Goal: Purchase product/service

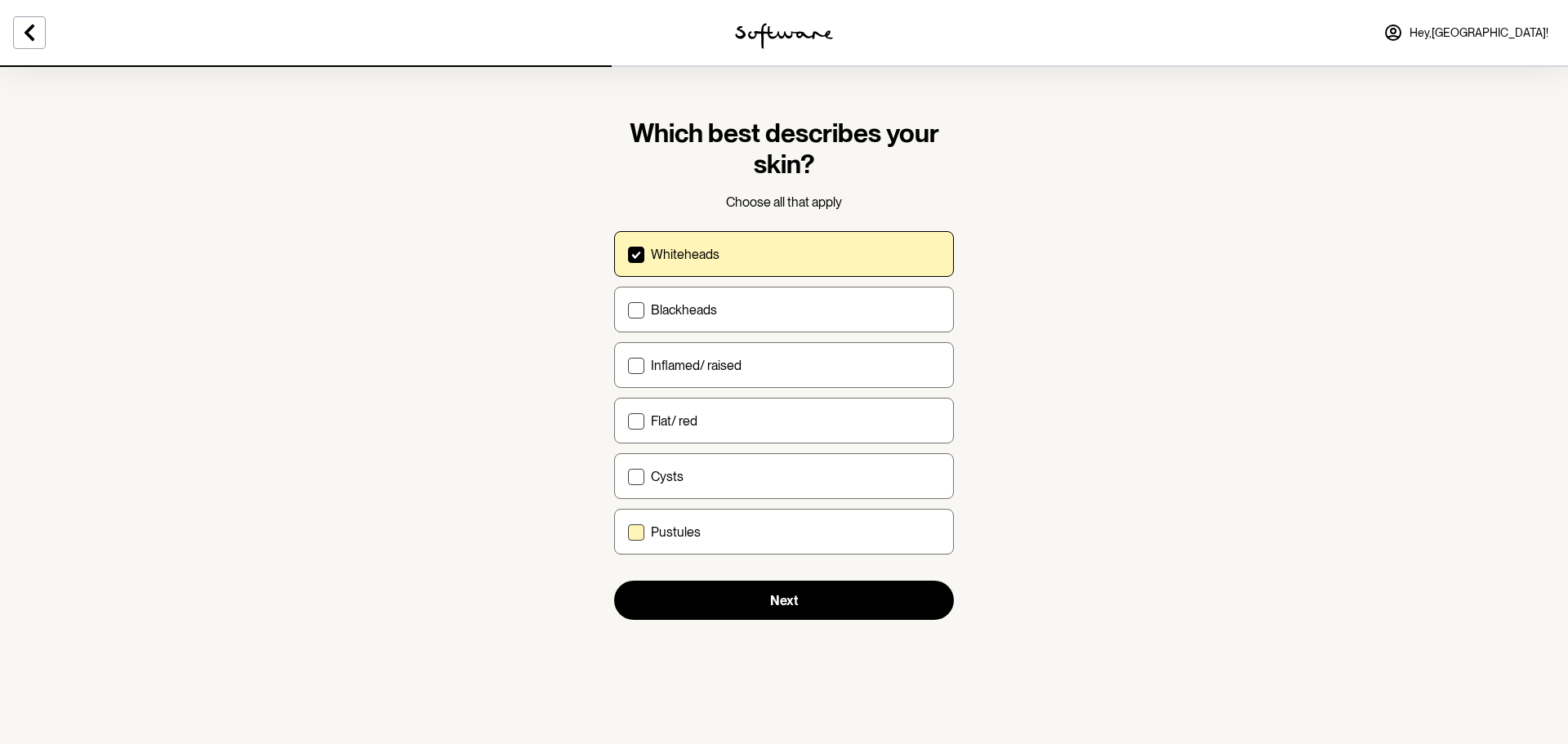
click at [634, 548] on label "Pustules" at bounding box center [784, 532] width 340 height 46
click at [628, 532] on input "Pustules" at bounding box center [627, 532] width 1 height 1
checkbox input "true"
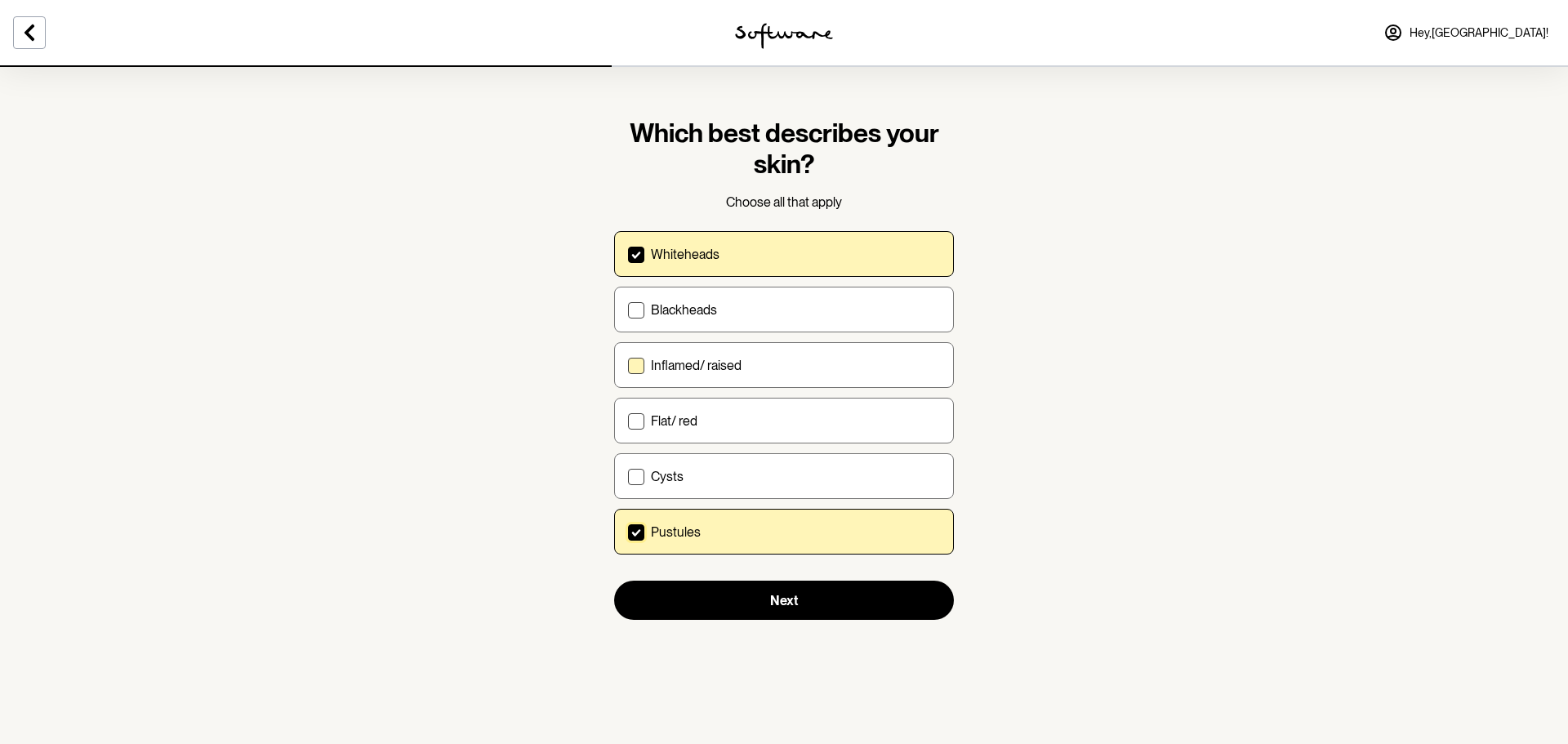
click at [666, 364] on p "Inflamed/ raised" at bounding box center [696, 365] width 90 height 15
click at [628, 365] on input "Inflamed/ raised" at bounding box center [627, 365] width 1 height 1
checkbox input "true"
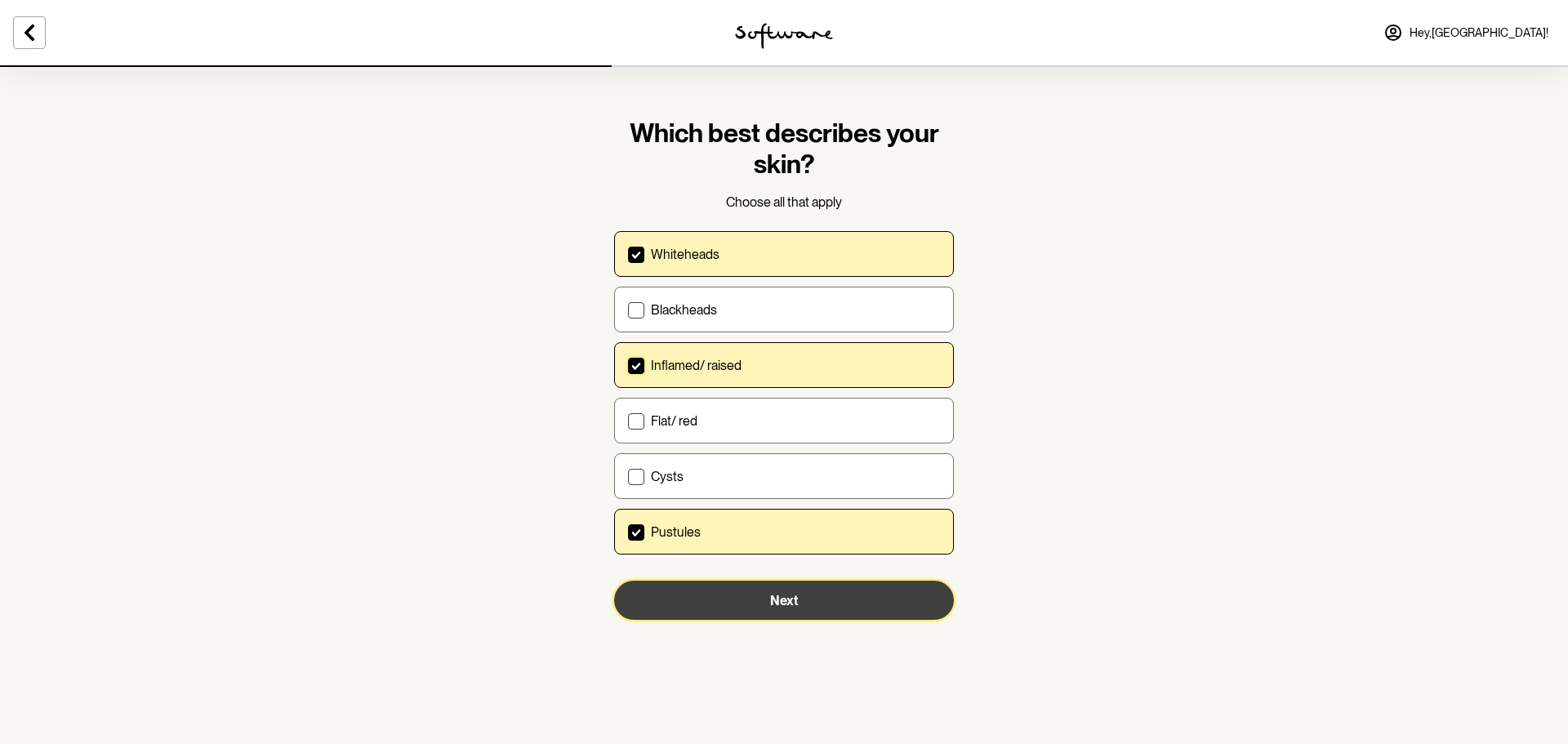
click at [881, 611] on button "Next" at bounding box center [784, 600] width 340 height 39
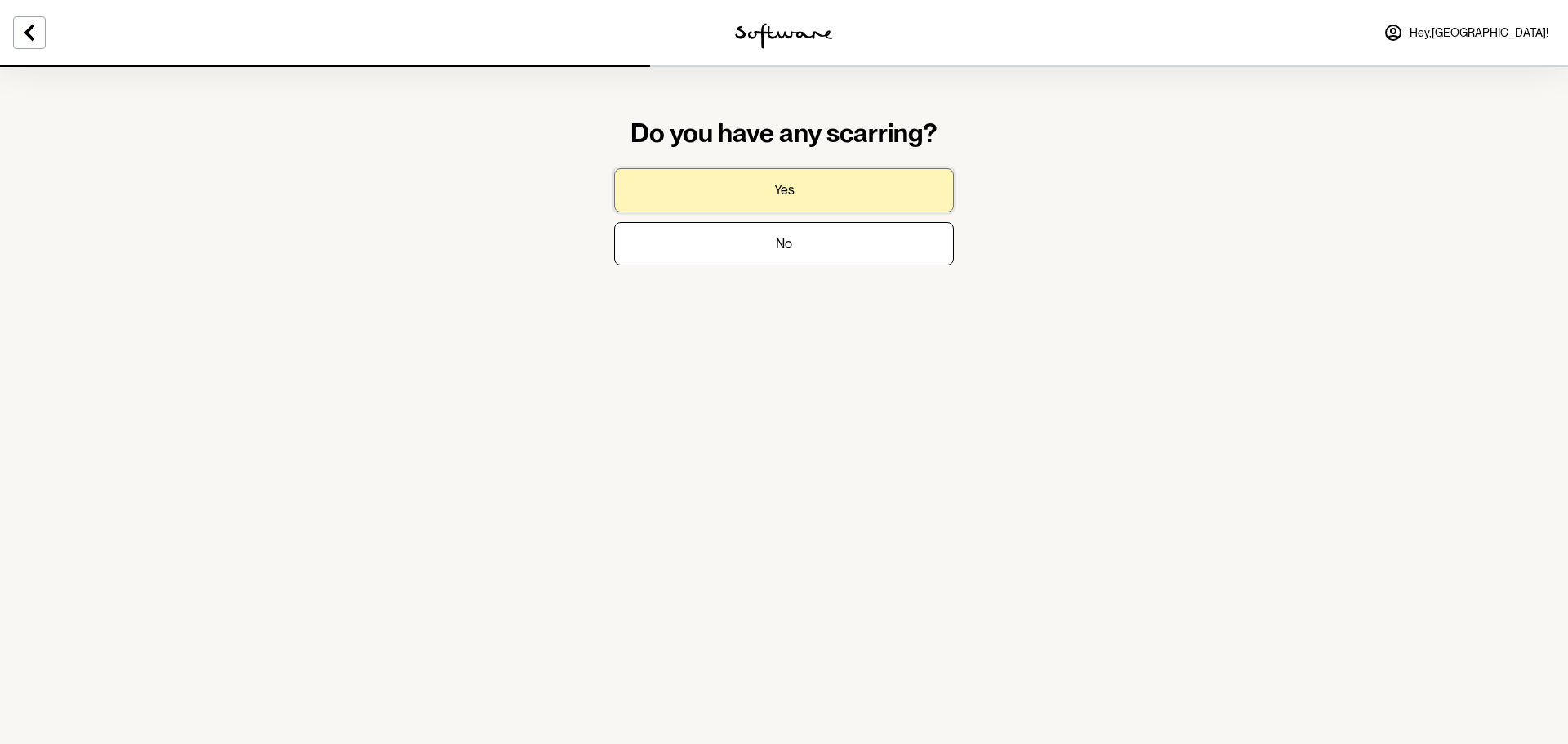
click at [848, 182] on button "Yes" at bounding box center [784, 189] width 340 height 43
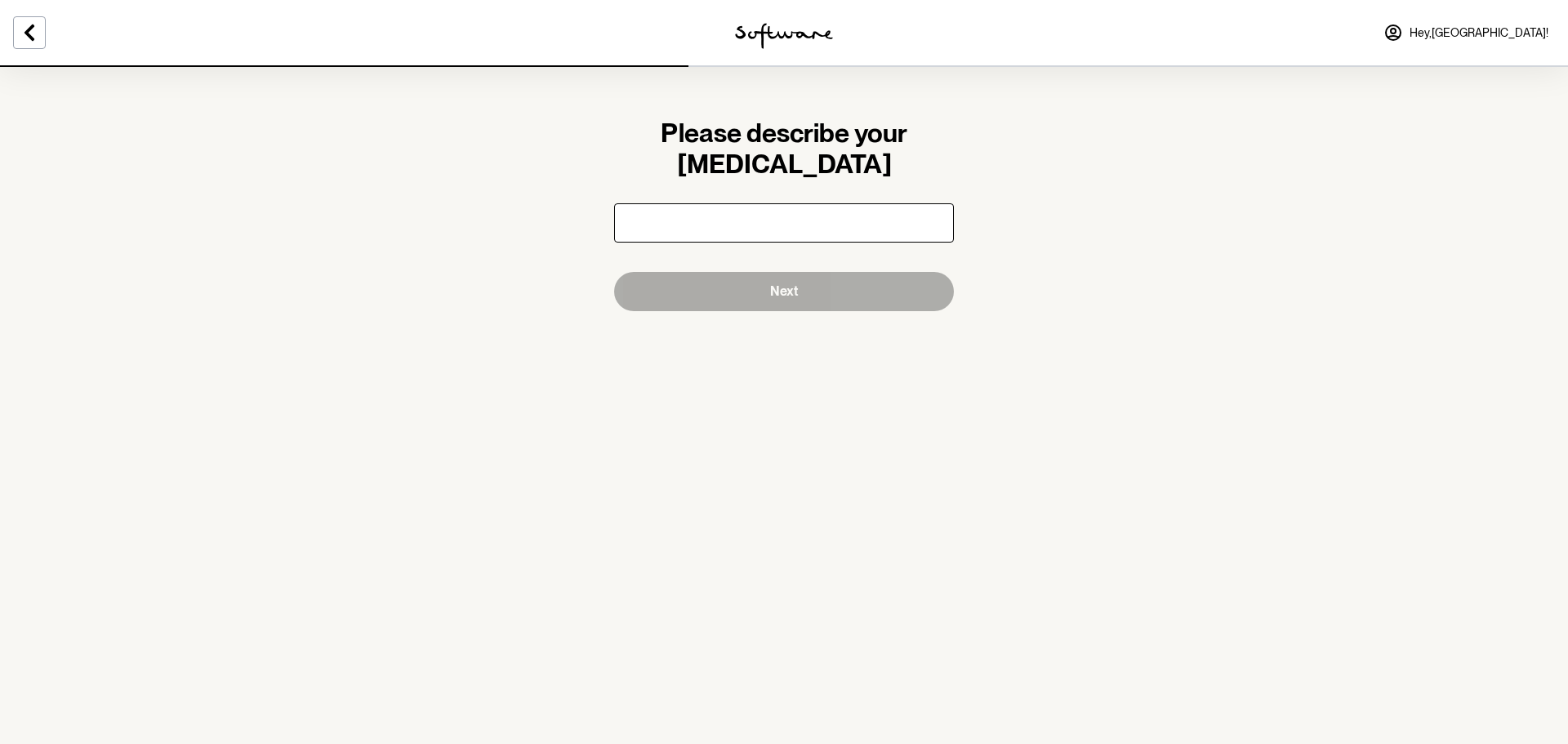
click at [861, 239] on input "text" at bounding box center [784, 223] width 340 height 39
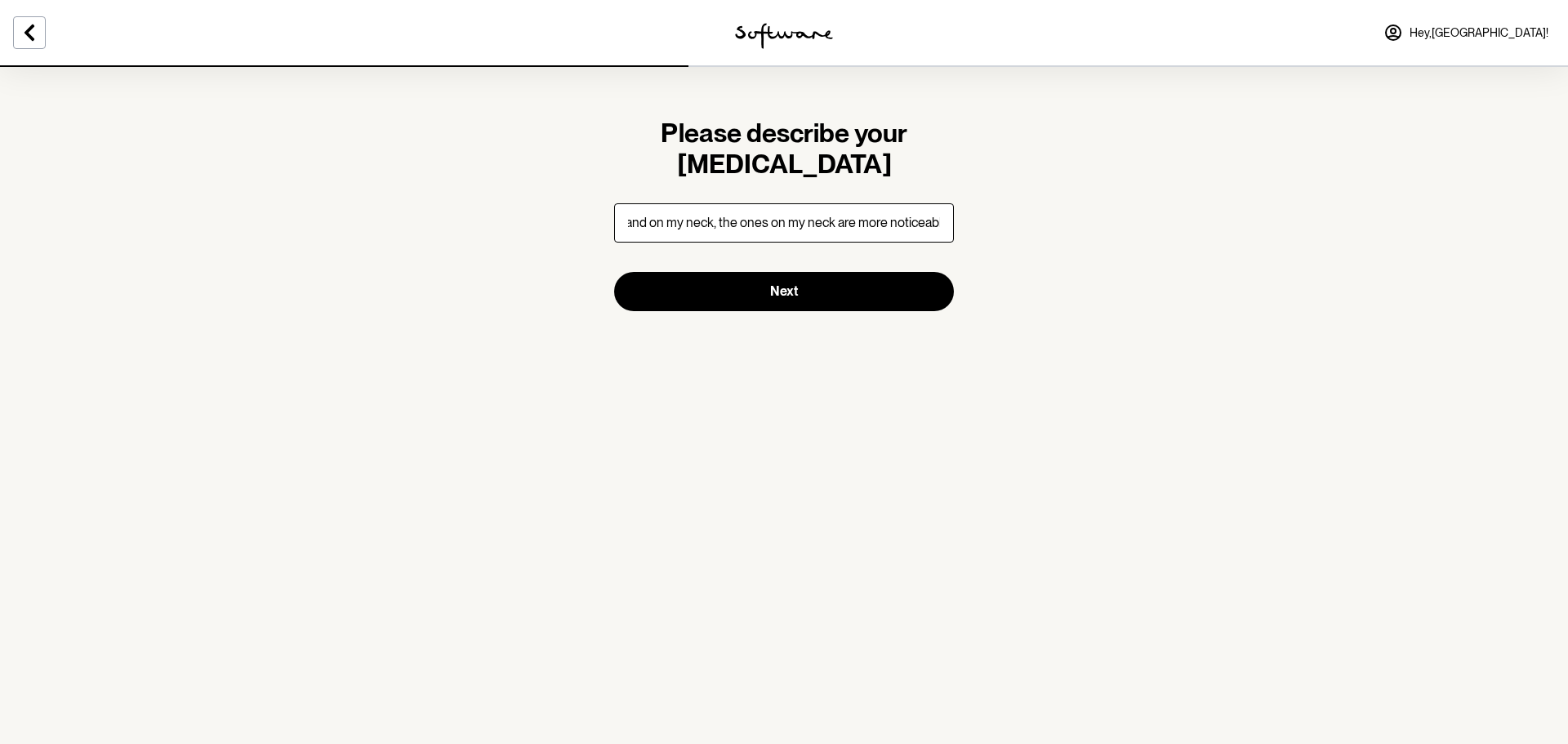
scroll to position [0, 310]
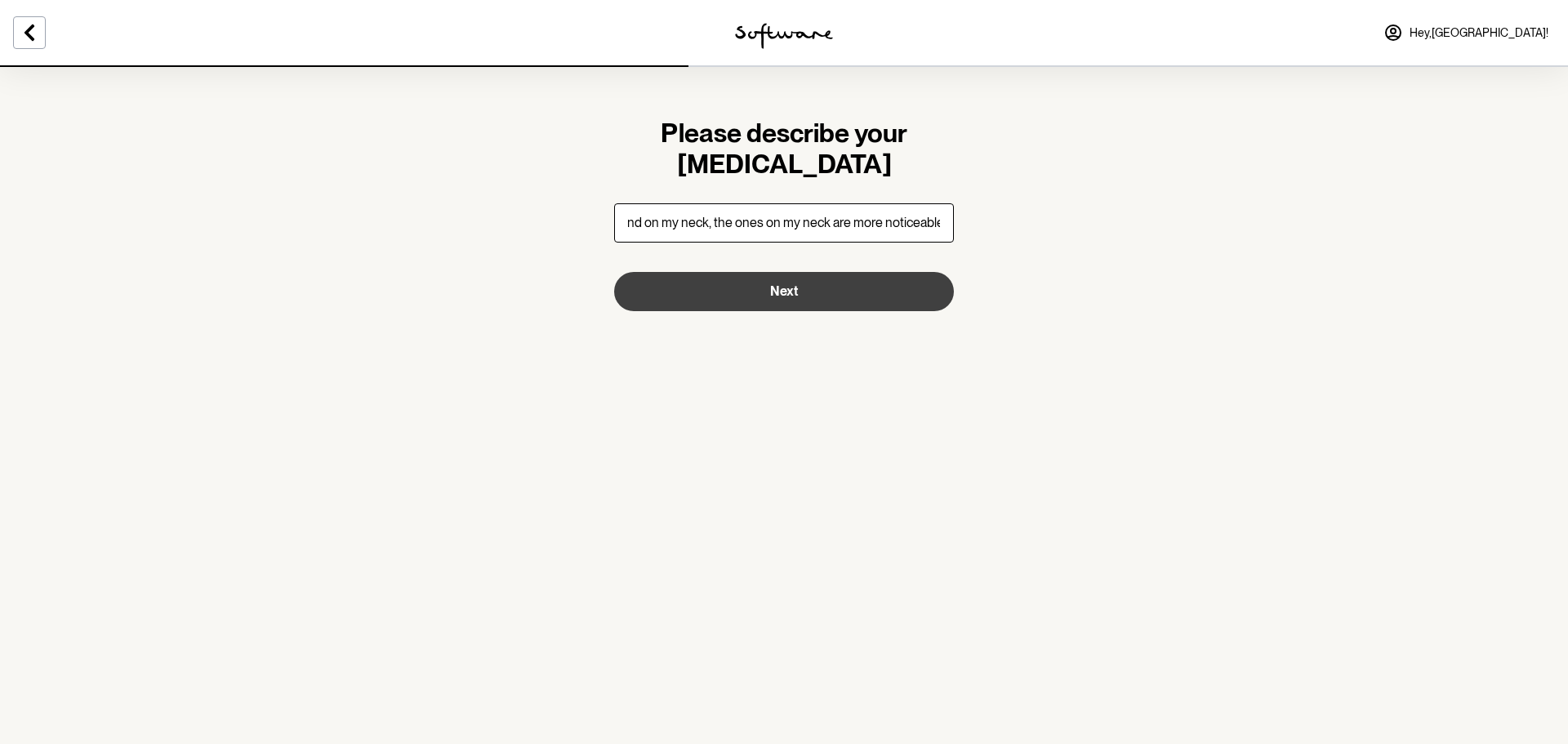
type input "very mild, more around the brow bone above the nose and on my neck, the ones on…"
click at [808, 289] on button "Next" at bounding box center [784, 291] width 340 height 39
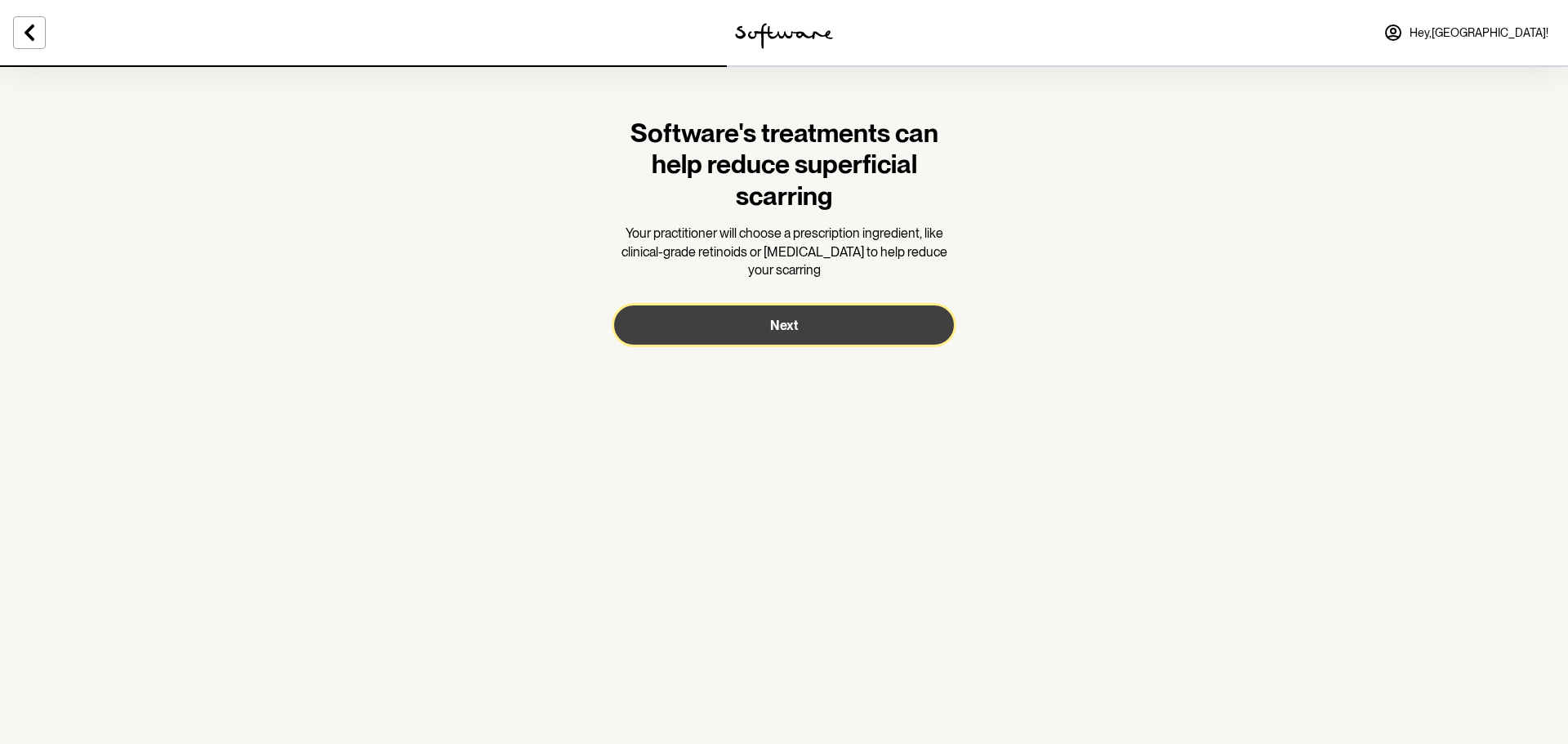
click at [788, 338] on button "Next" at bounding box center [784, 324] width 340 height 39
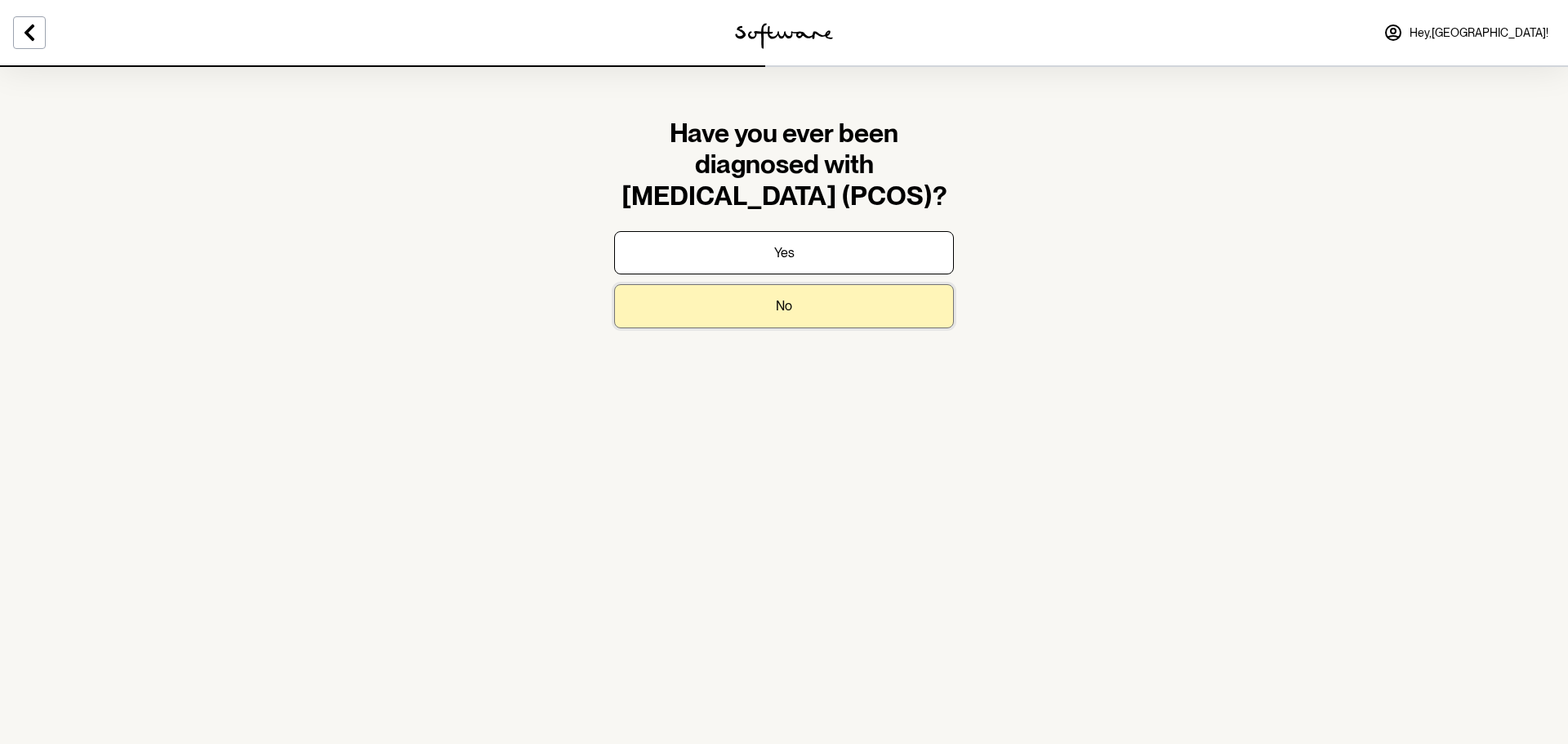
click at [874, 310] on button "No" at bounding box center [784, 305] width 340 height 43
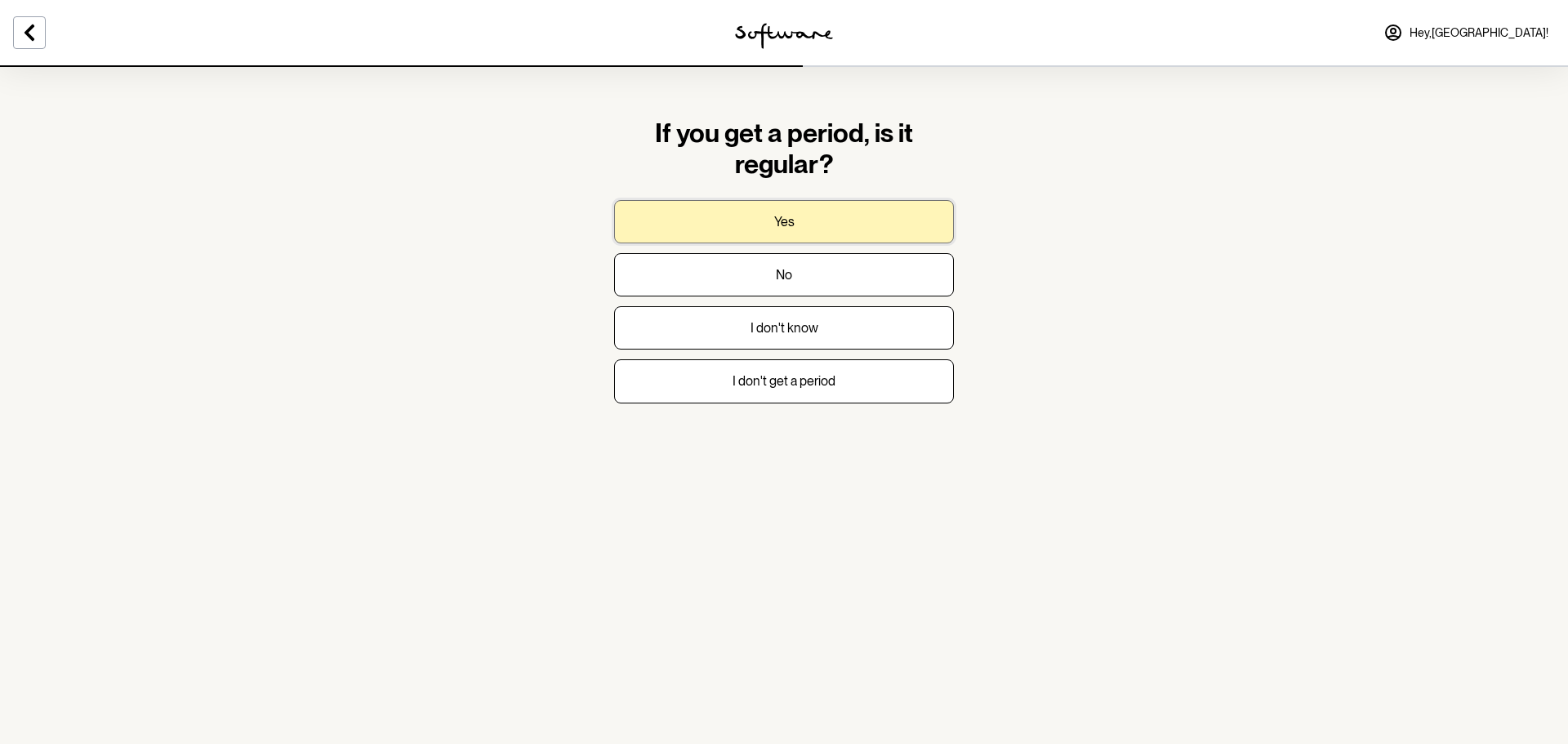
click at [812, 221] on button "Yes" at bounding box center [784, 221] width 340 height 43
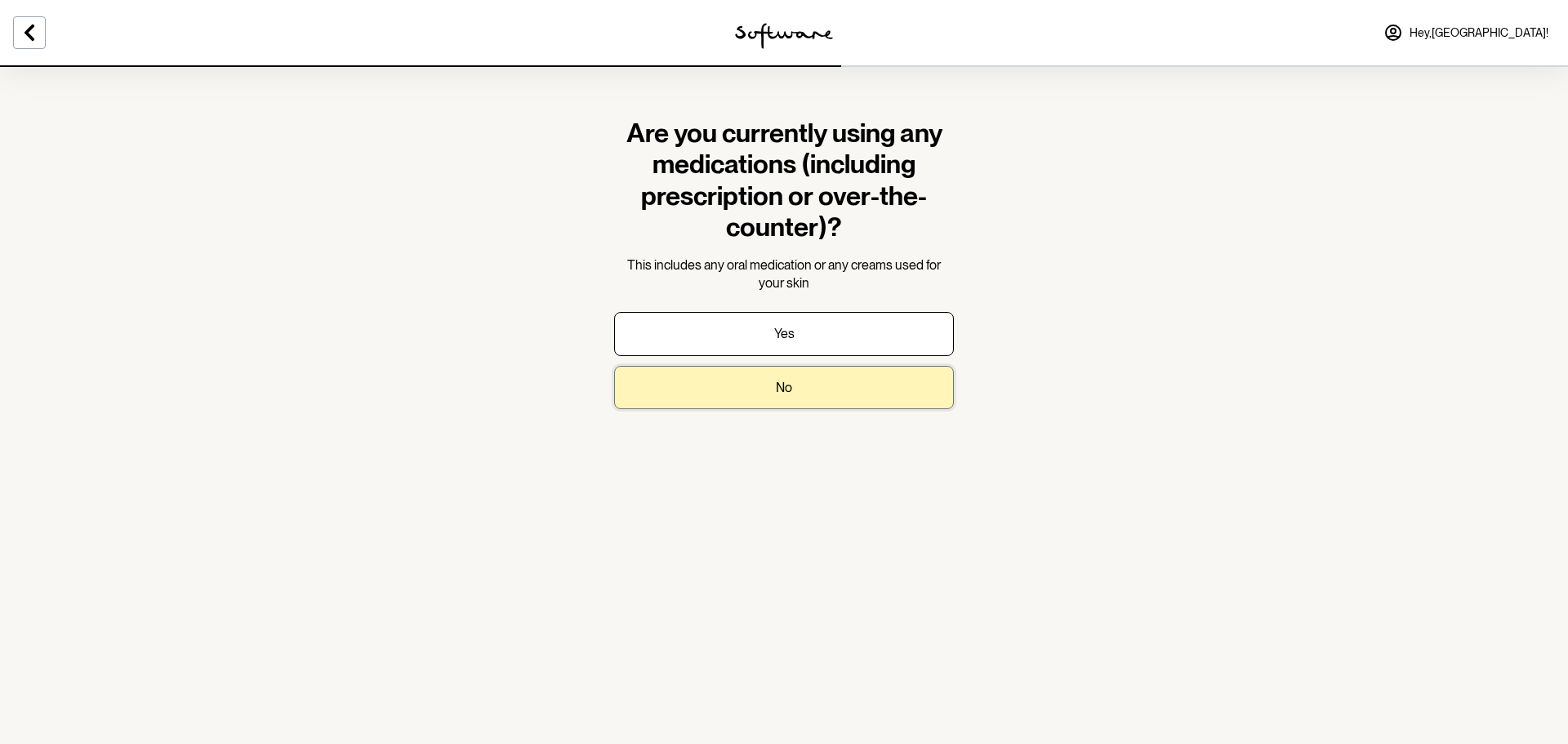
click at [831, 397] on button "No" at bounding box center [784, 387] width 340 height 43
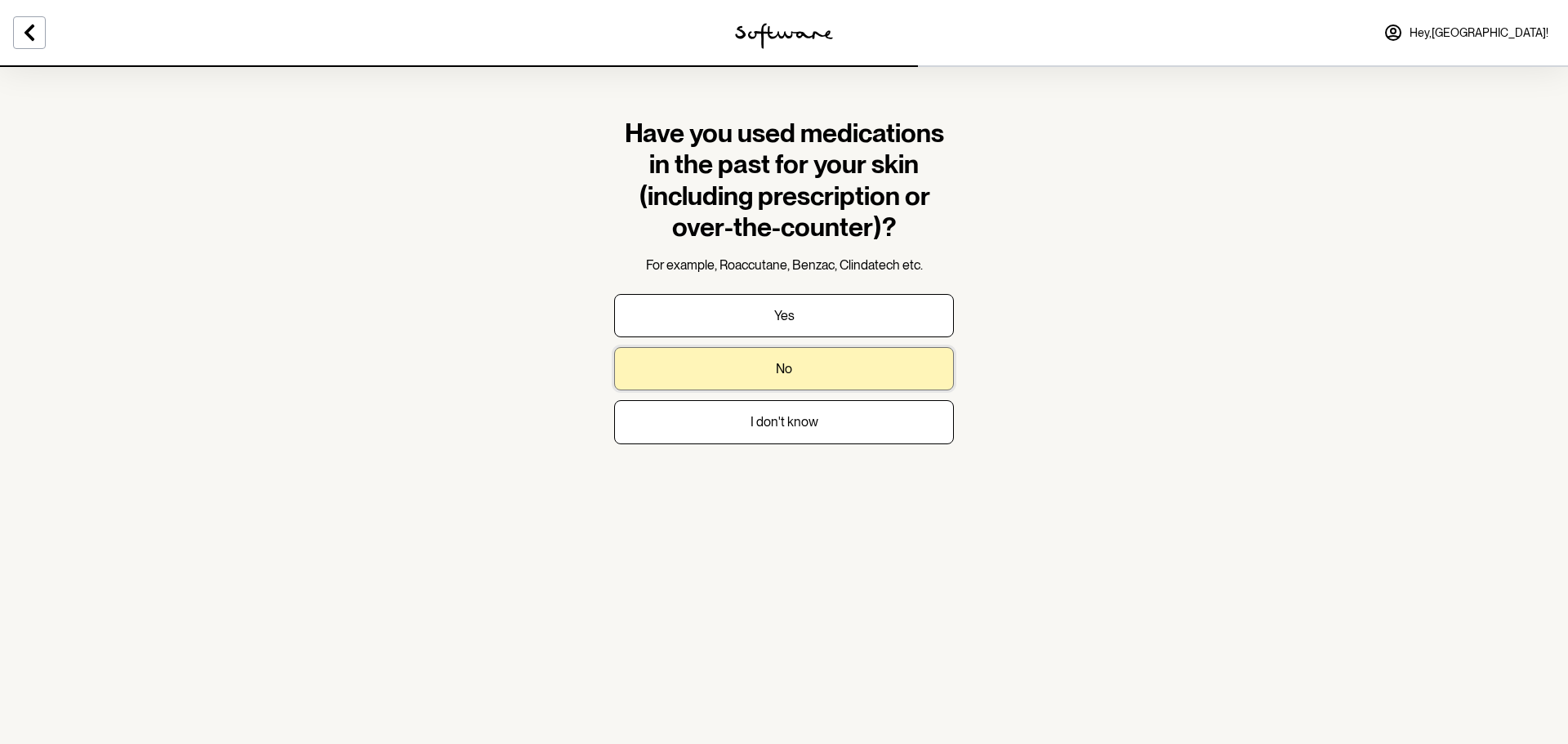
click at [853, 372] on button "No" at bounding box center [784, 368] width 340 height 43
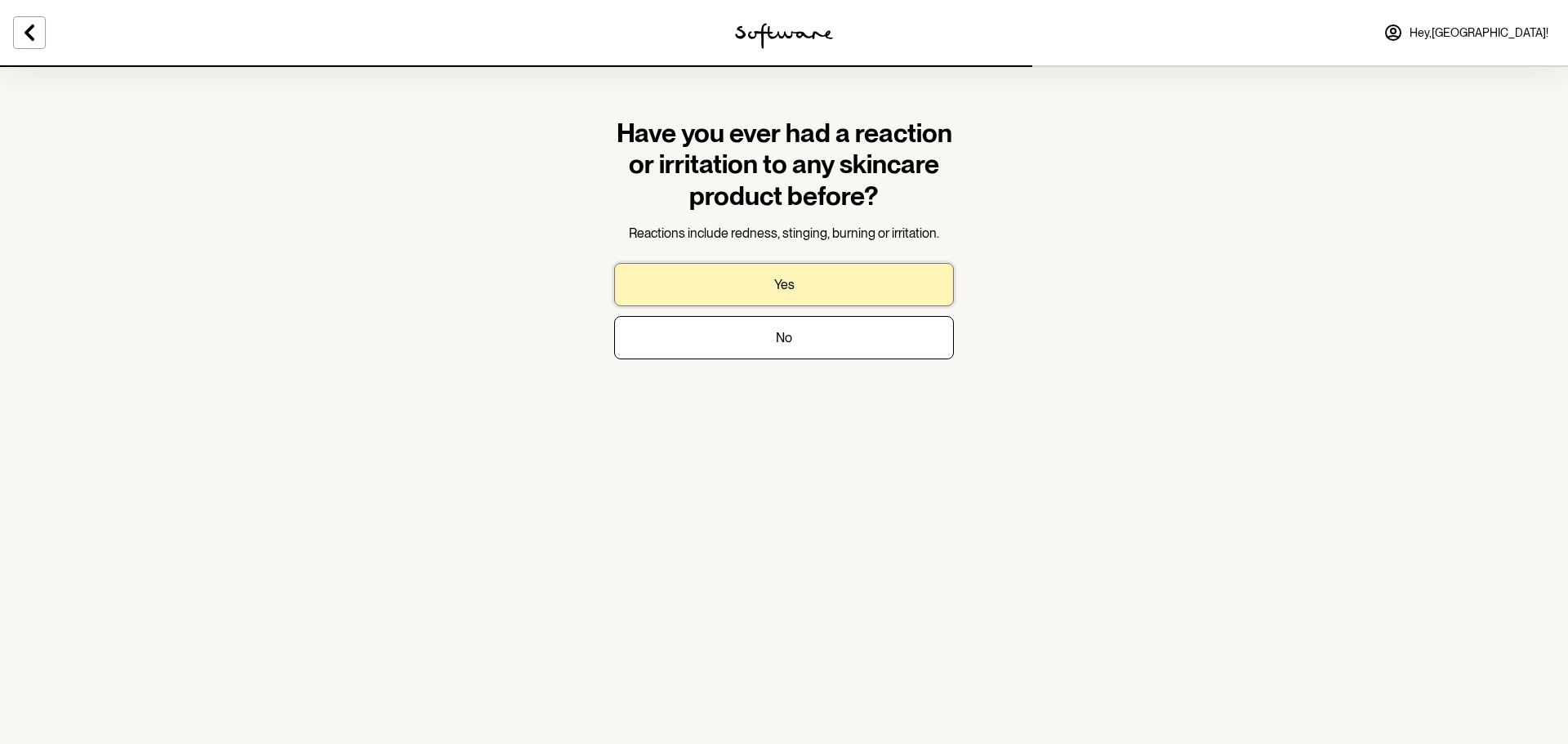
click at [834, 290] on button "Yes" at bounding box center [784, 284] width 340 height 43
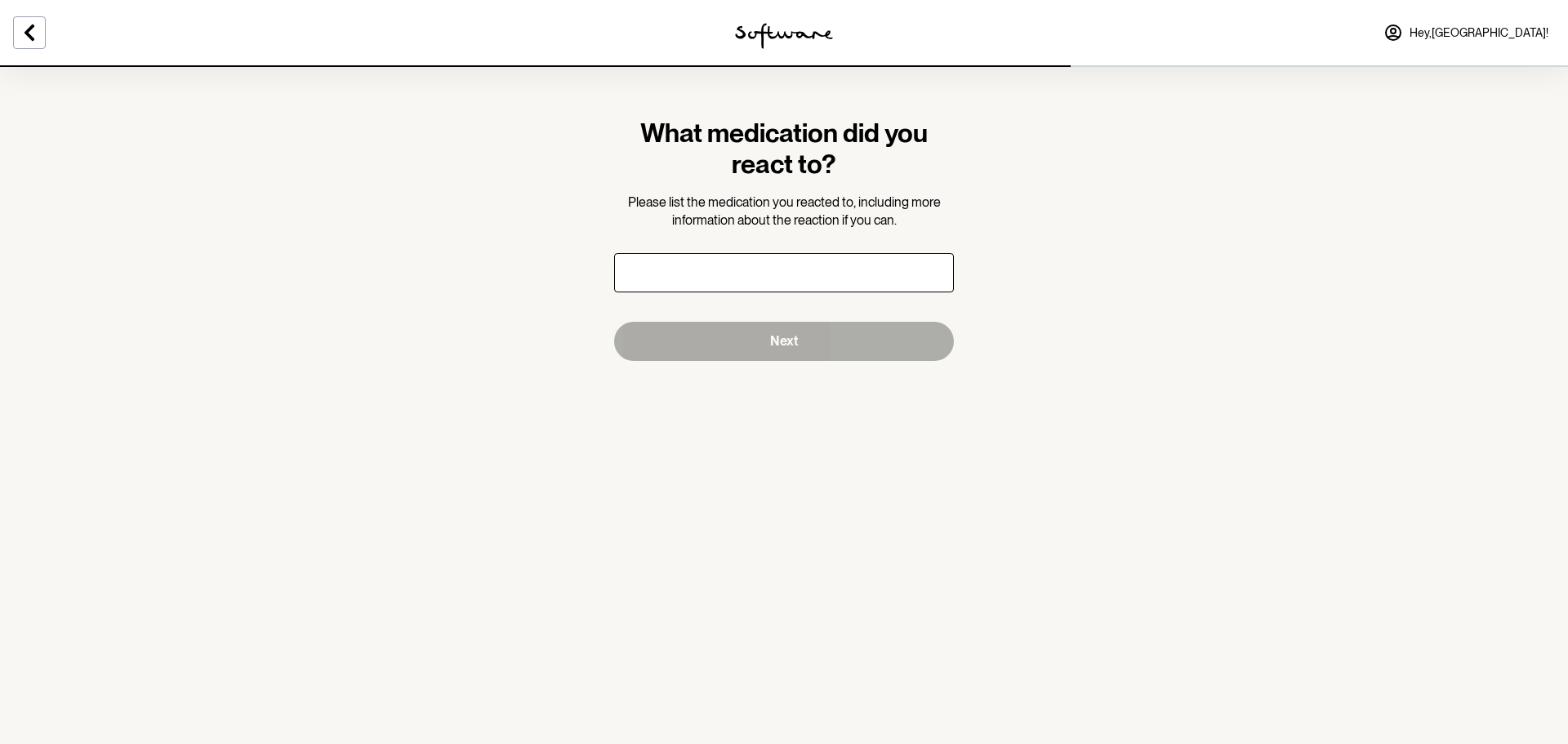
click at [794, 287] on input "text" at bounding box center [784, 273] width 340 height 39
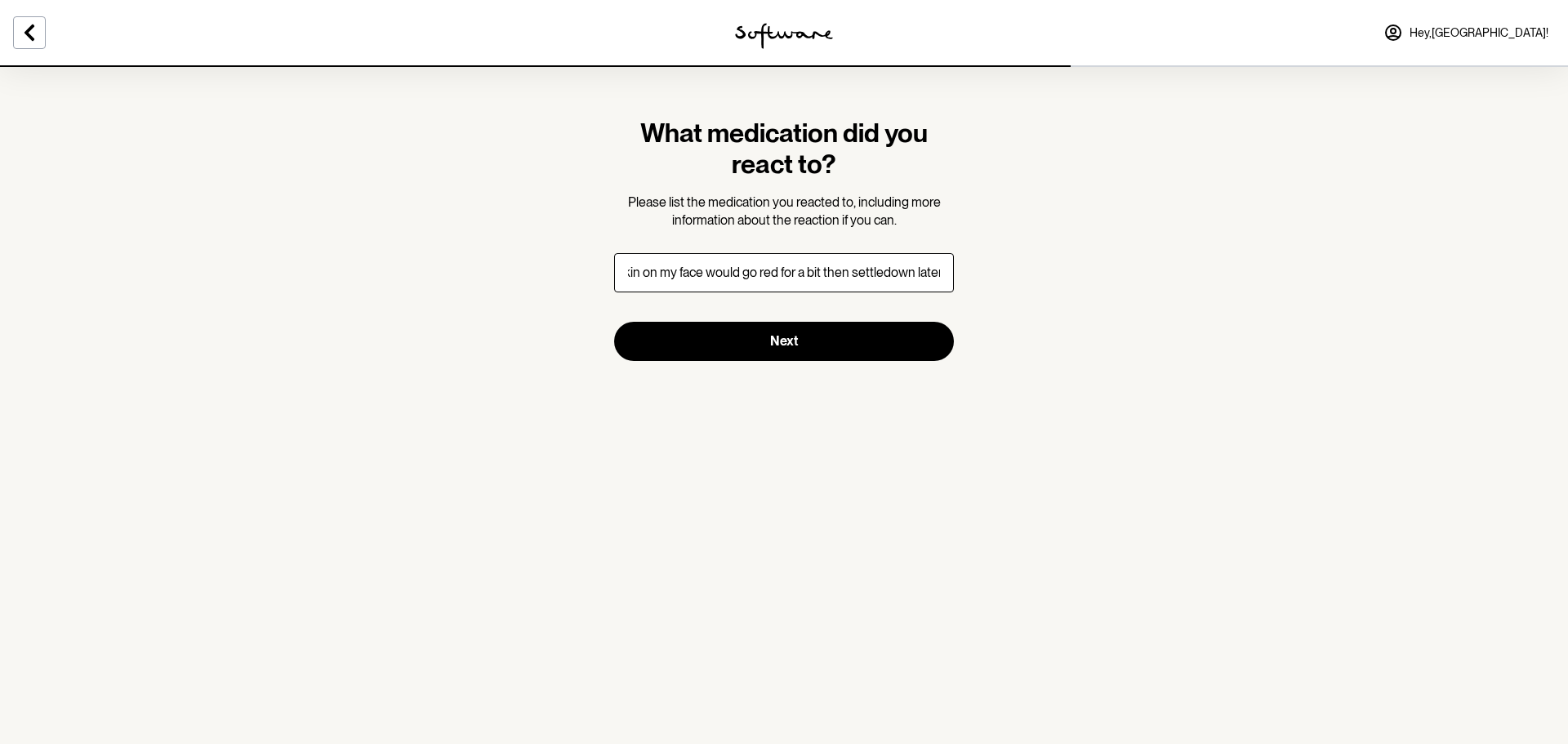
scroll to position [0, 233]
click at [879, 274] on input "I used a tumeric facial cleanser and the skin on my face would go red for a bit…" at bounding box center [784, 273] width 340 height 39
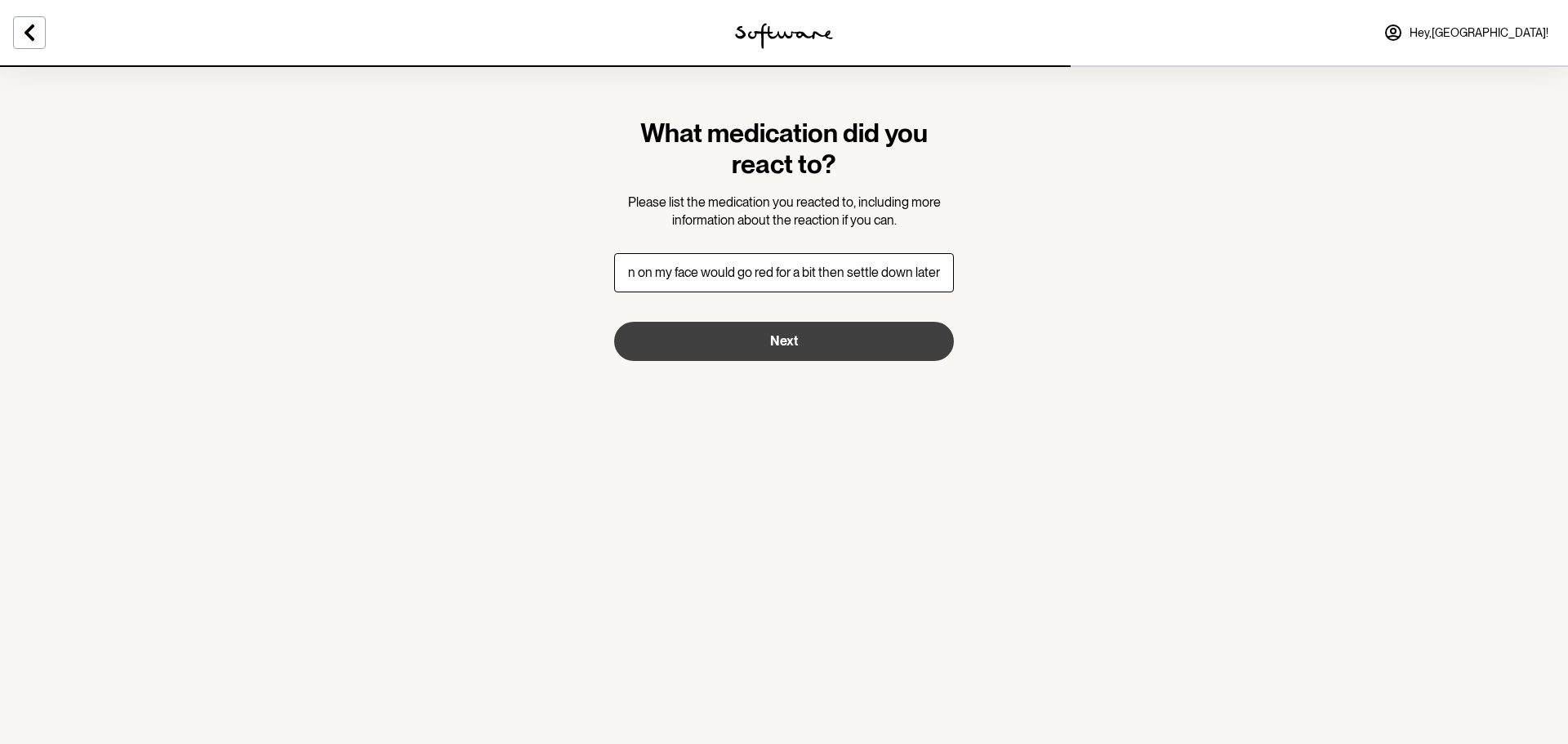
type input "I used a tumeric facial cleanser and the skin on my face would go red for a bit…"
click at [877, 339] on button "Next" at bounding box center [784, 341] width 340 height 39
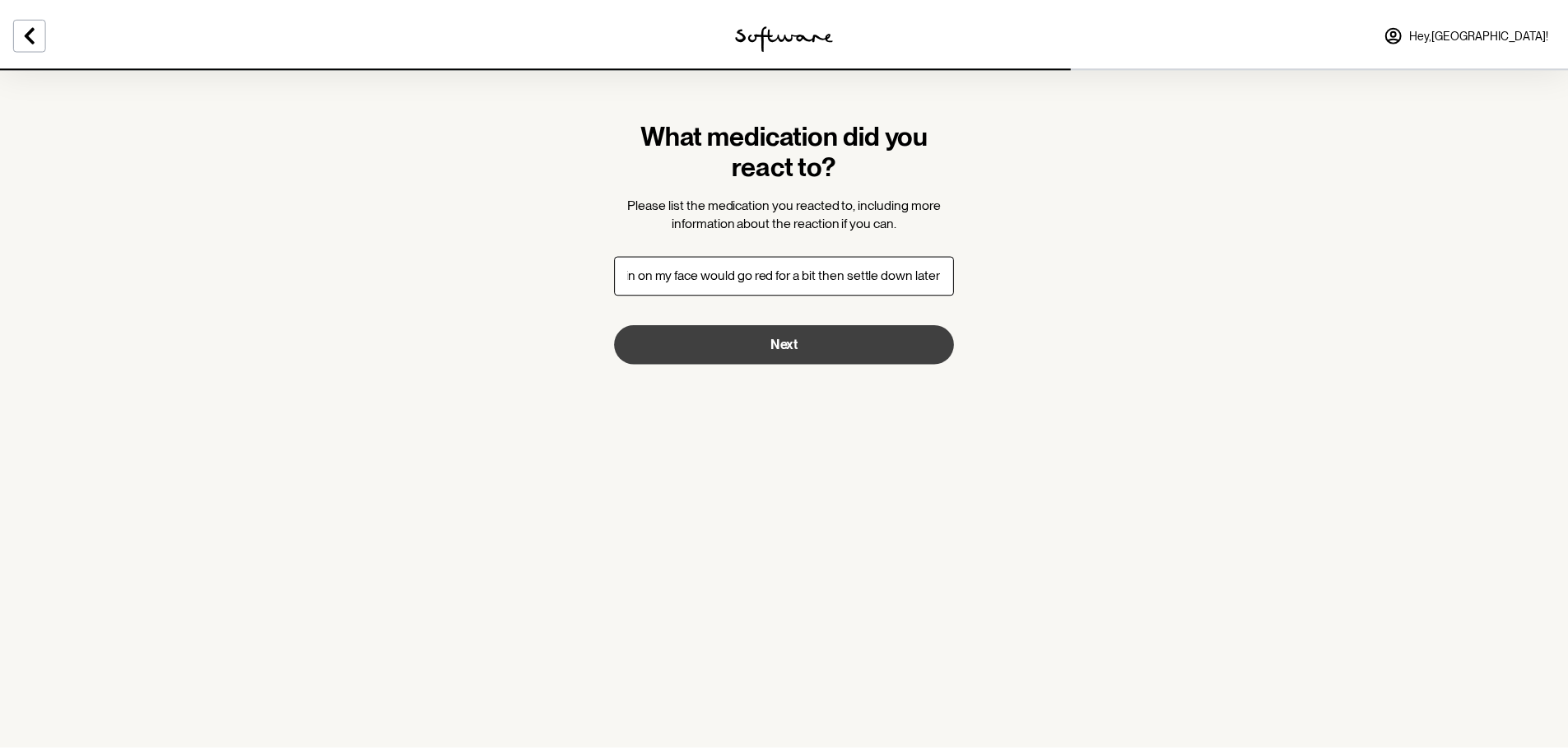
scroll to position [0, 0]
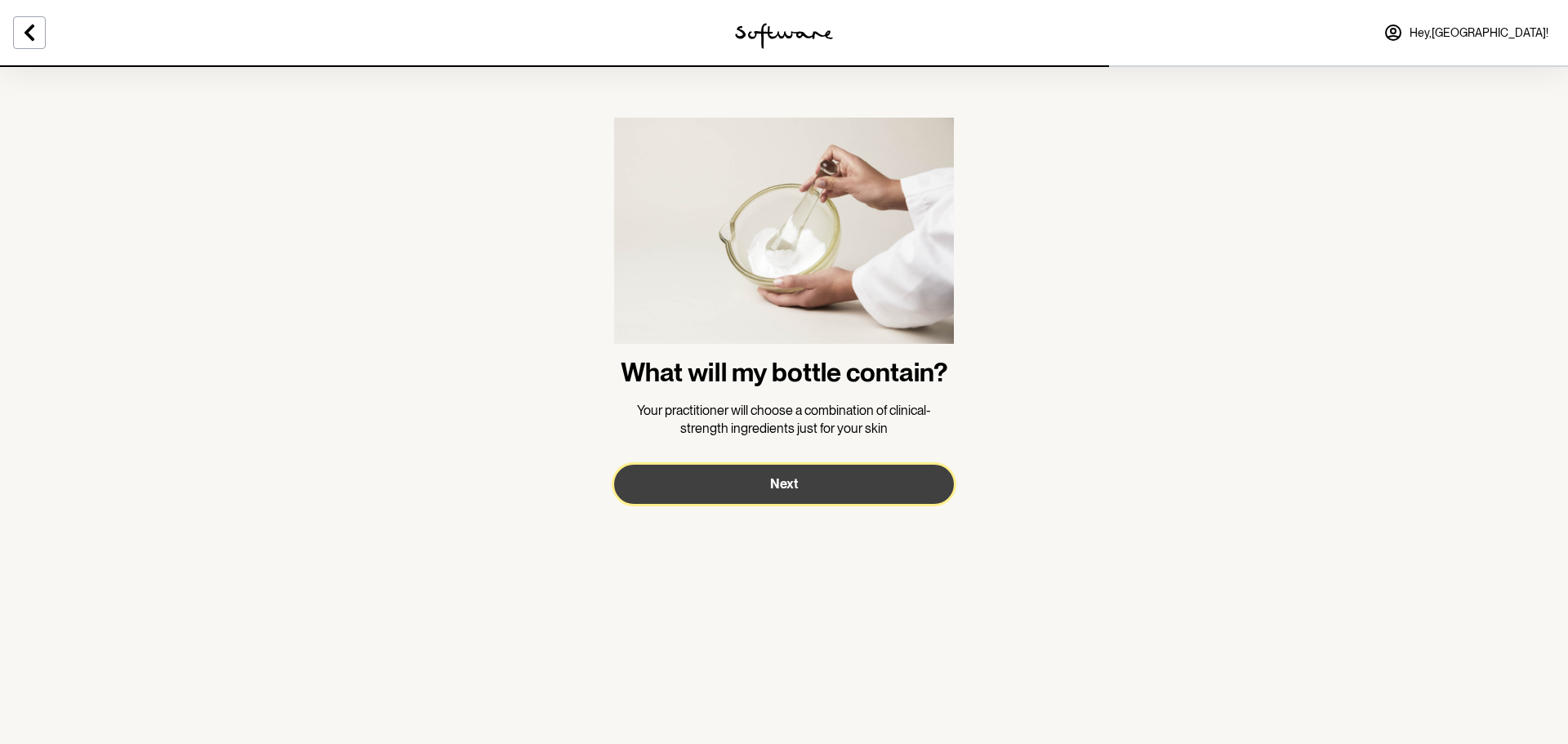
click at [891, 482] on button "Next" at bounding box center [784, 484] width 340 height 39
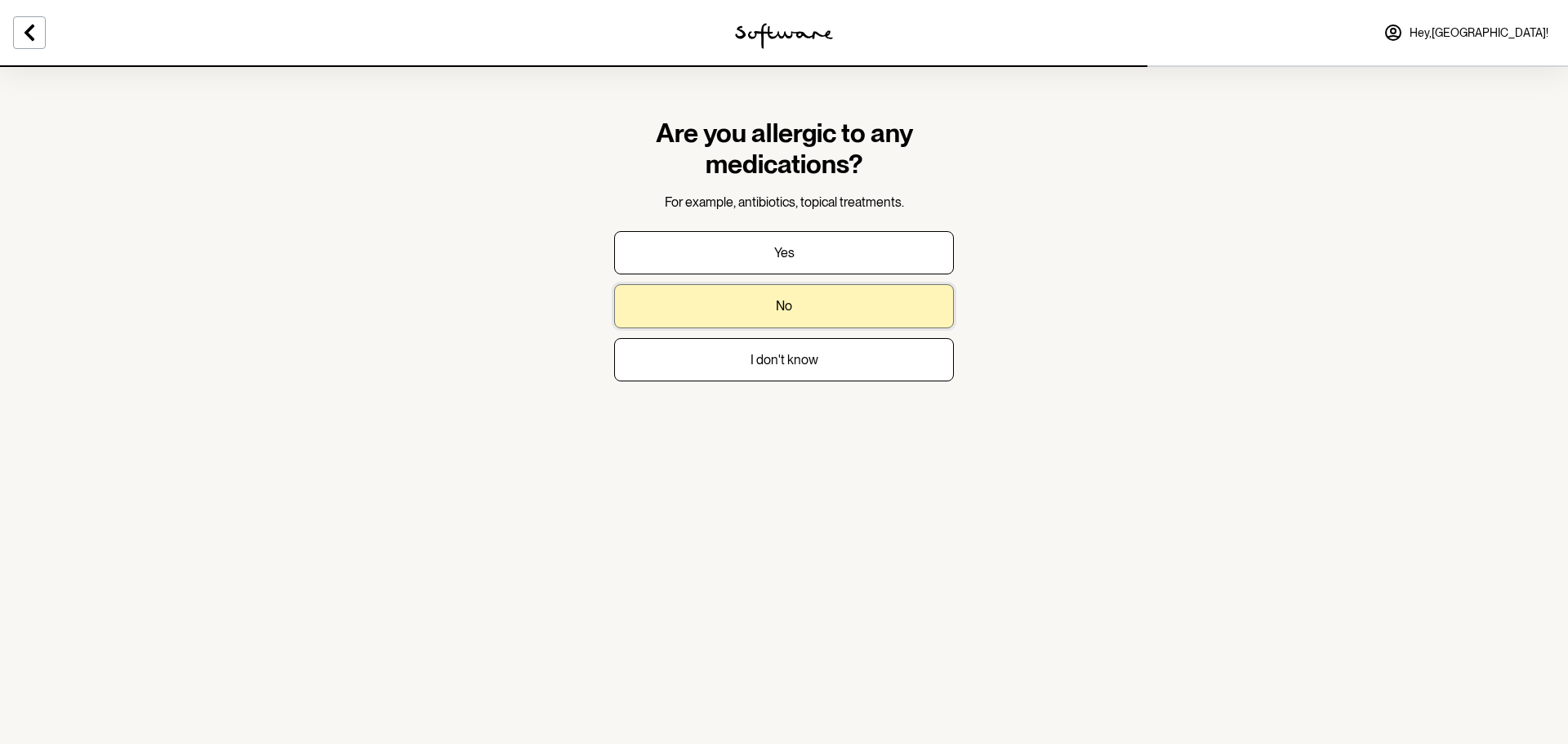
click at [800, 291] on button "No" at bounding box center [784, 305] width 340 height 43
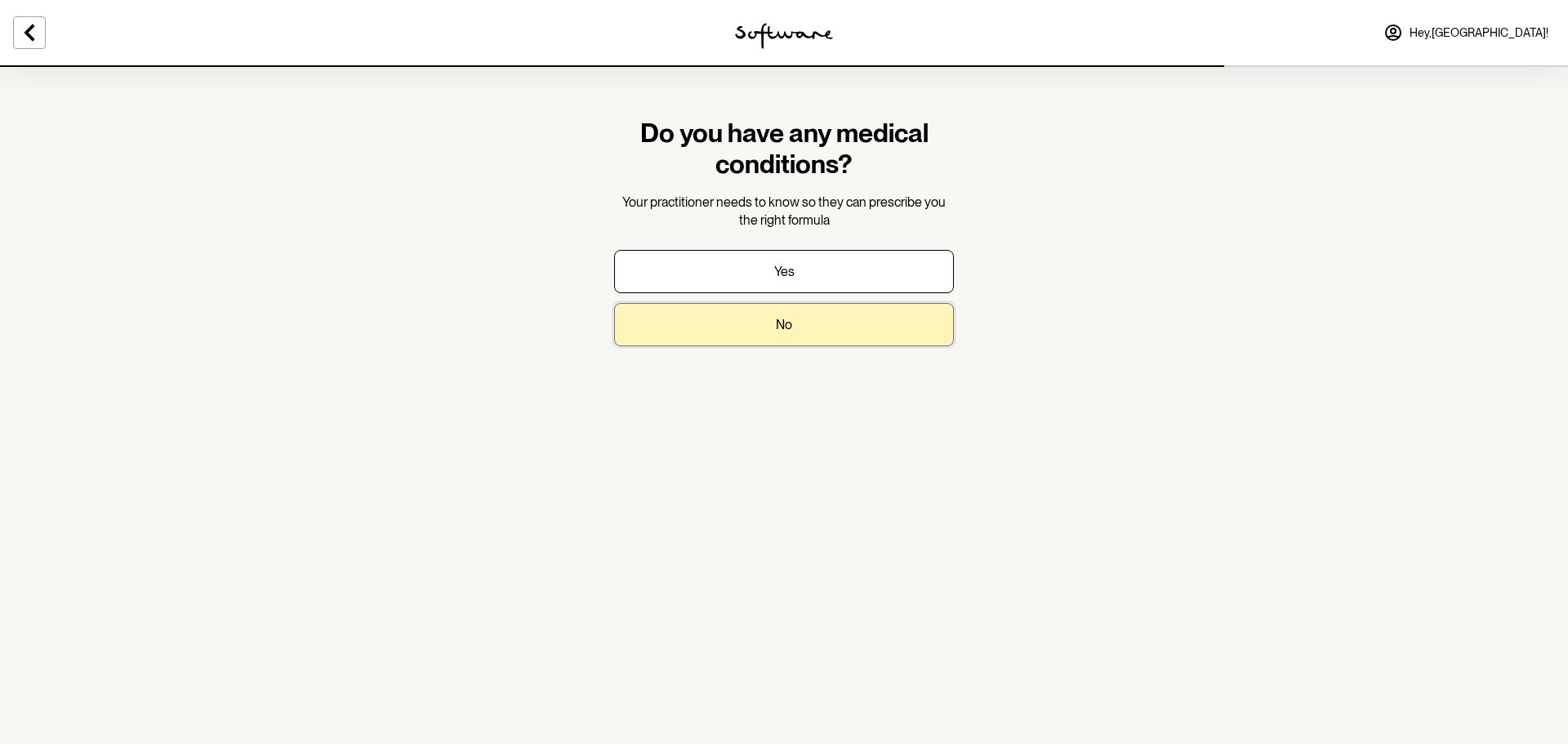
click at [760, 336] on button "No" at bounding box center [784, 324] width 340 height 43
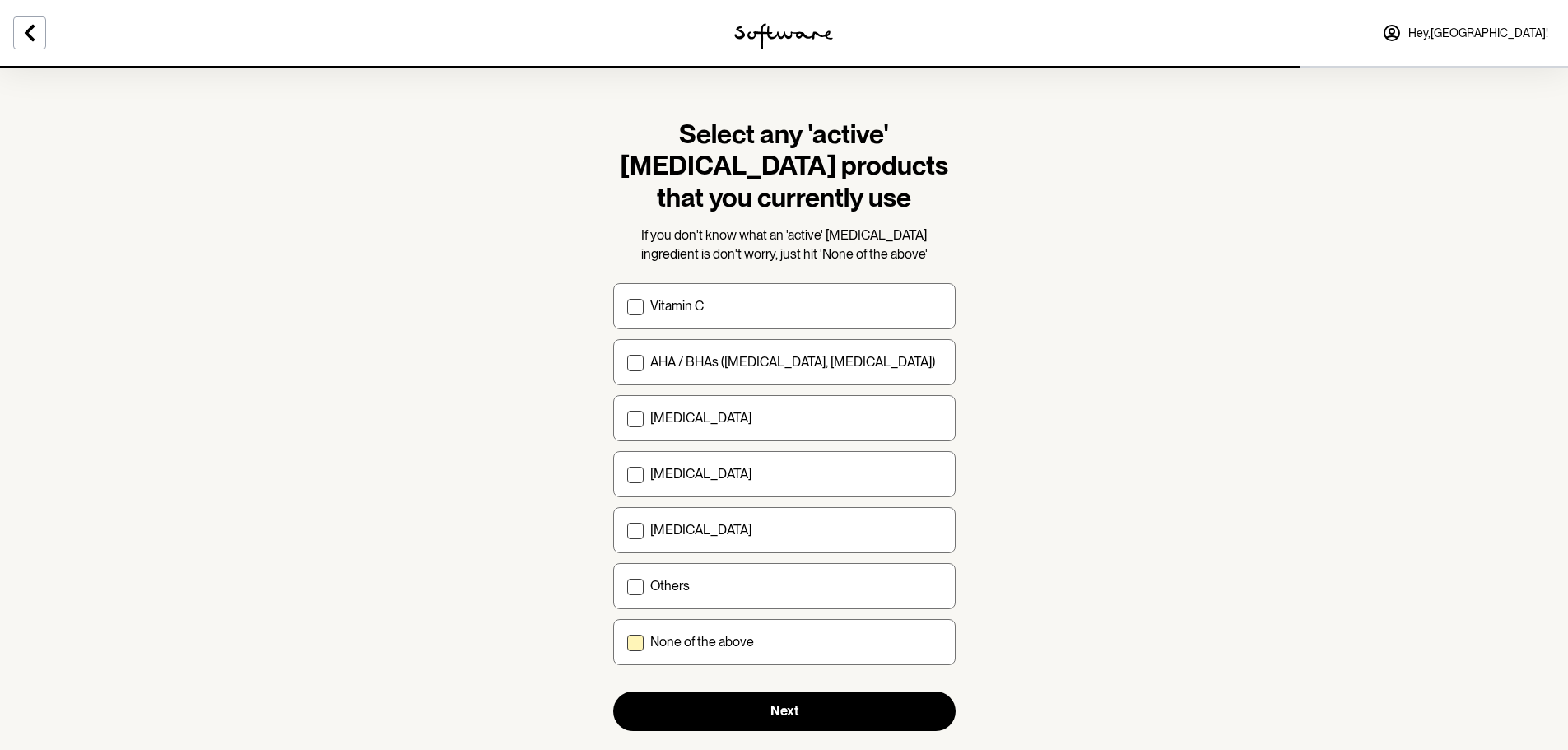
click at [754, 645] on div "None of the above" at bounding box center [796, 642] width 291 height 15
click at [627, 643] on input "None of the above" at bounding box center [626, 642] width 1 height 1
checkbox input "true"
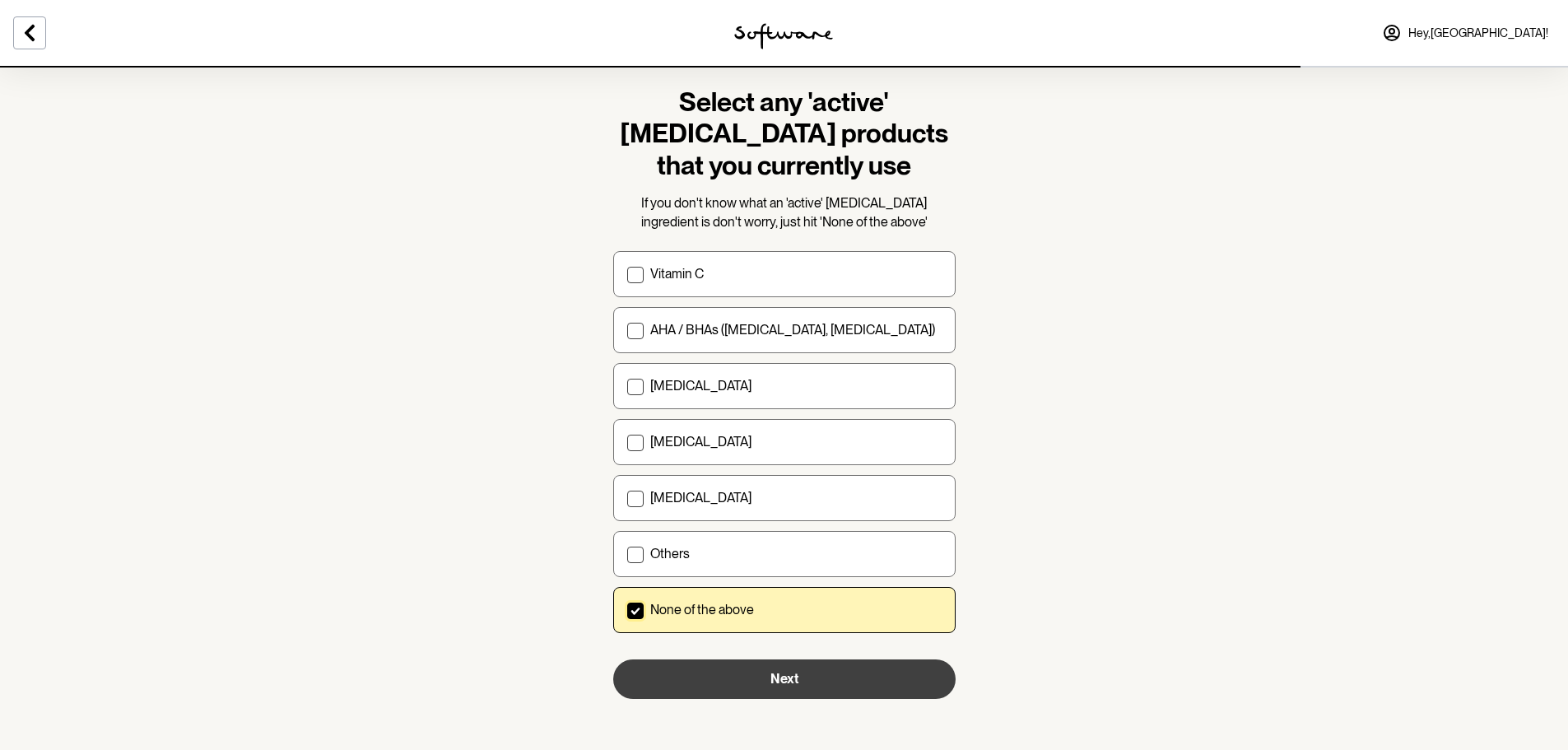
scroll to position [34, 0]
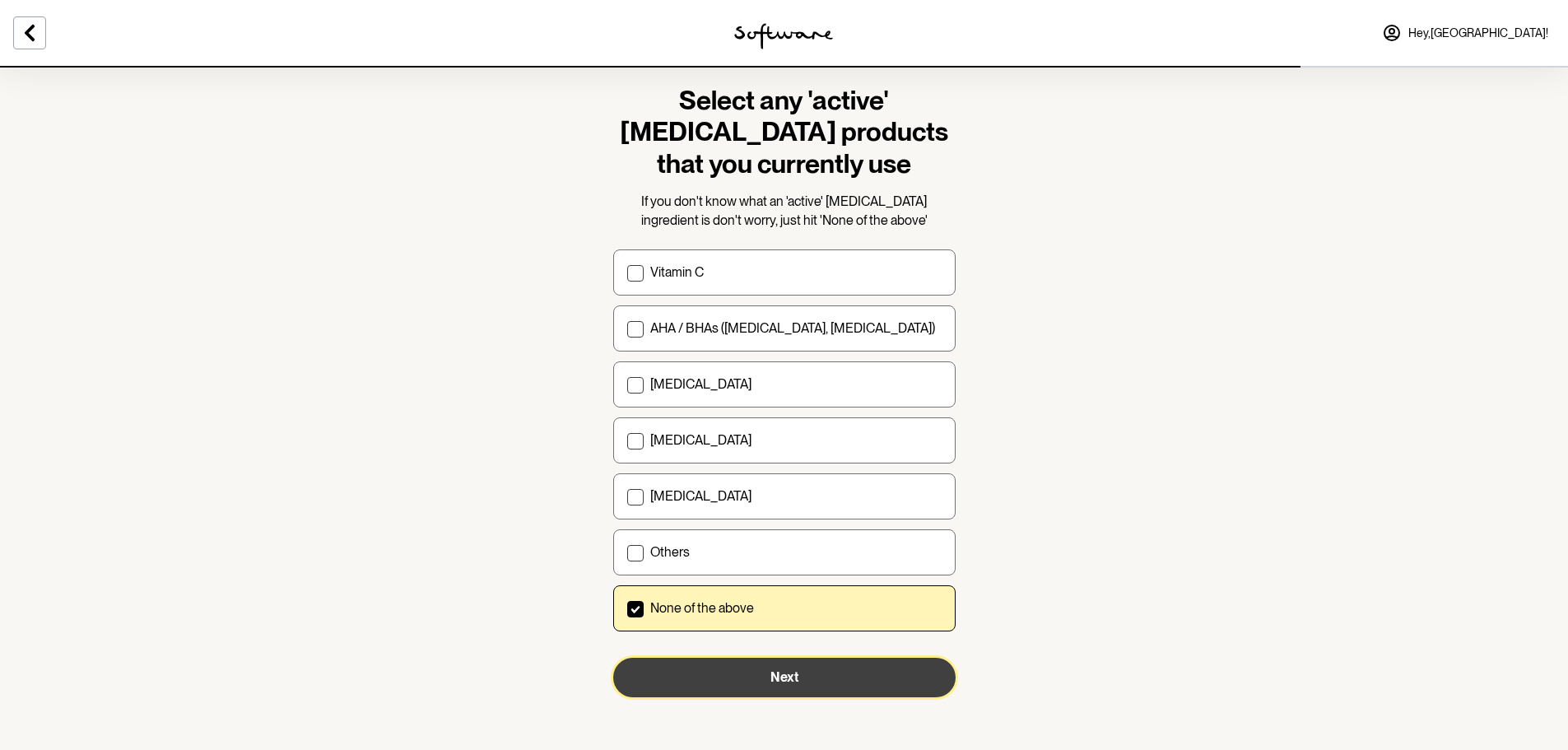
click at [833, 677] on button "Next" at bounding box center [785, 676] width 343 height 40
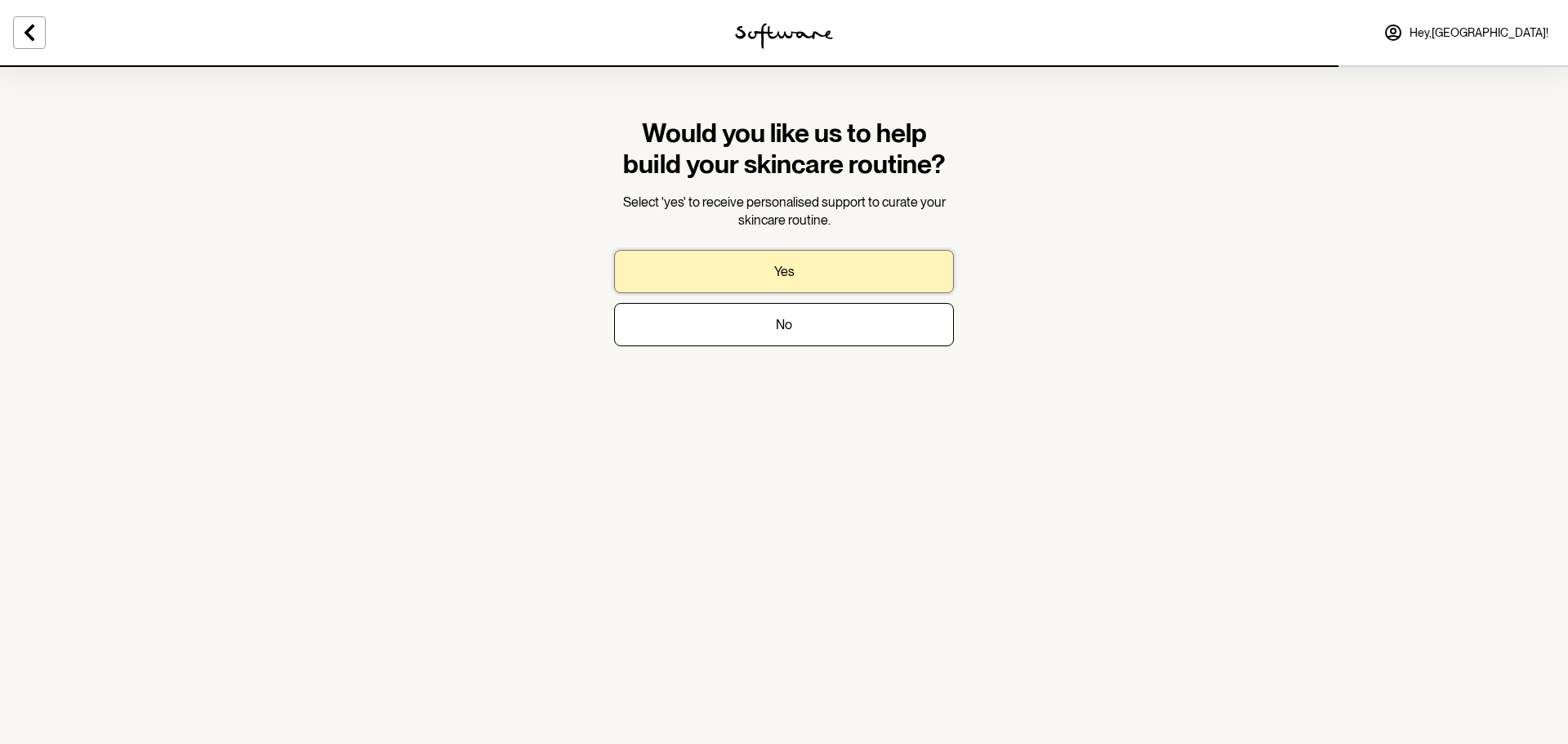
click at [862, 274] on button "Yes" at bounding box center [784, 271] width 340 height 43
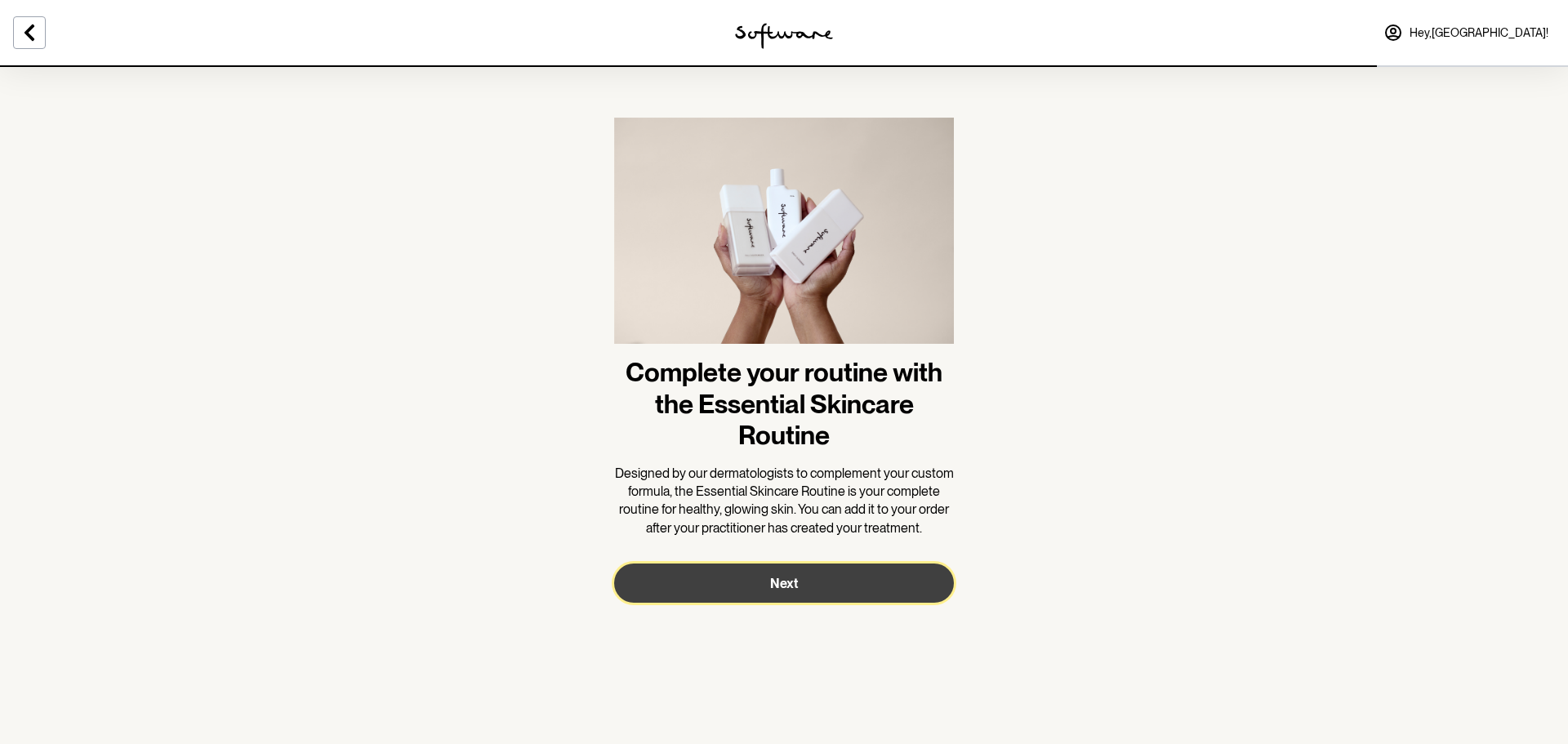
click at [847, 600] on button "Next" at bounding box center [784, 583] width 340 height 39
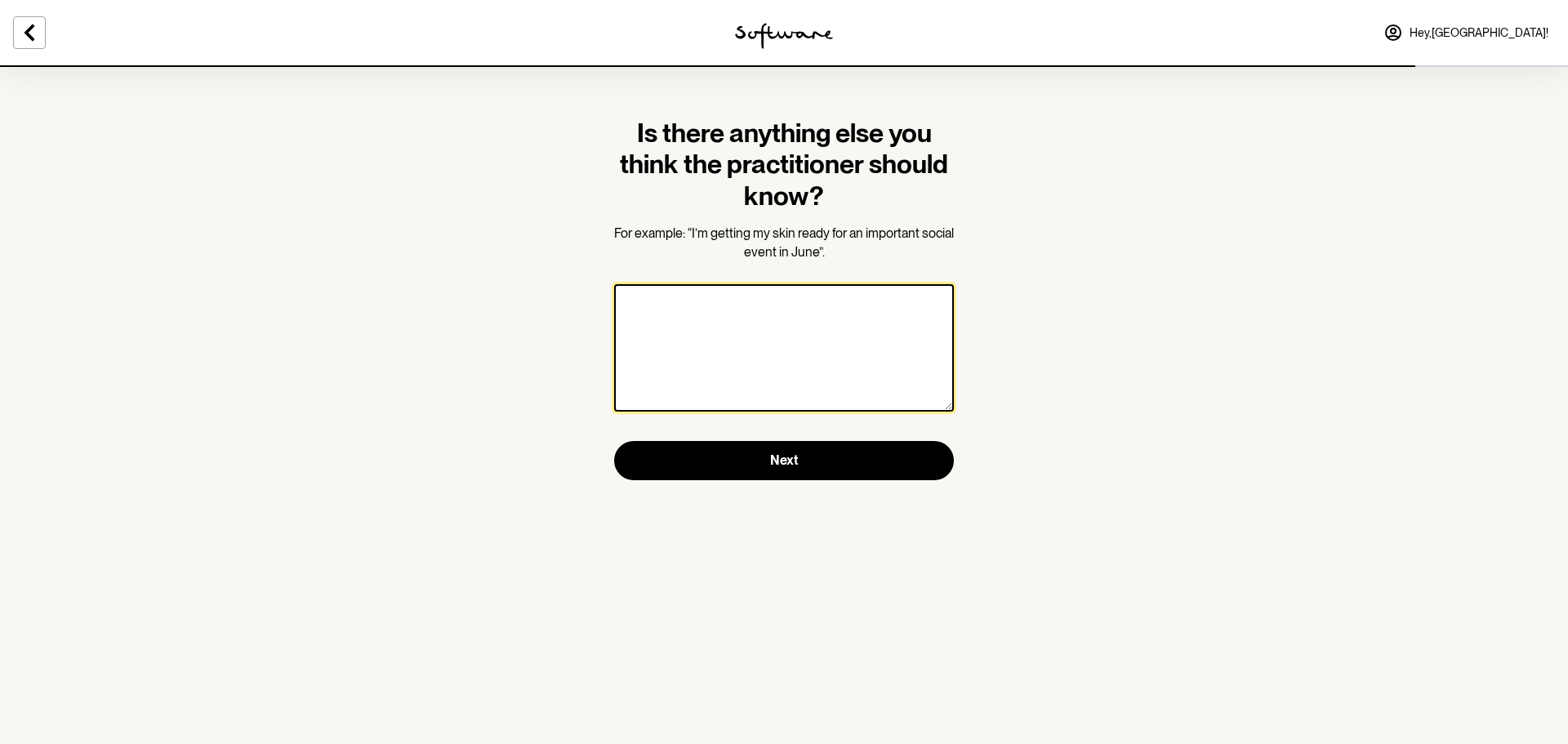
click at [757, 324] on textarea at bounding box center [784, 348] width 340 height 128
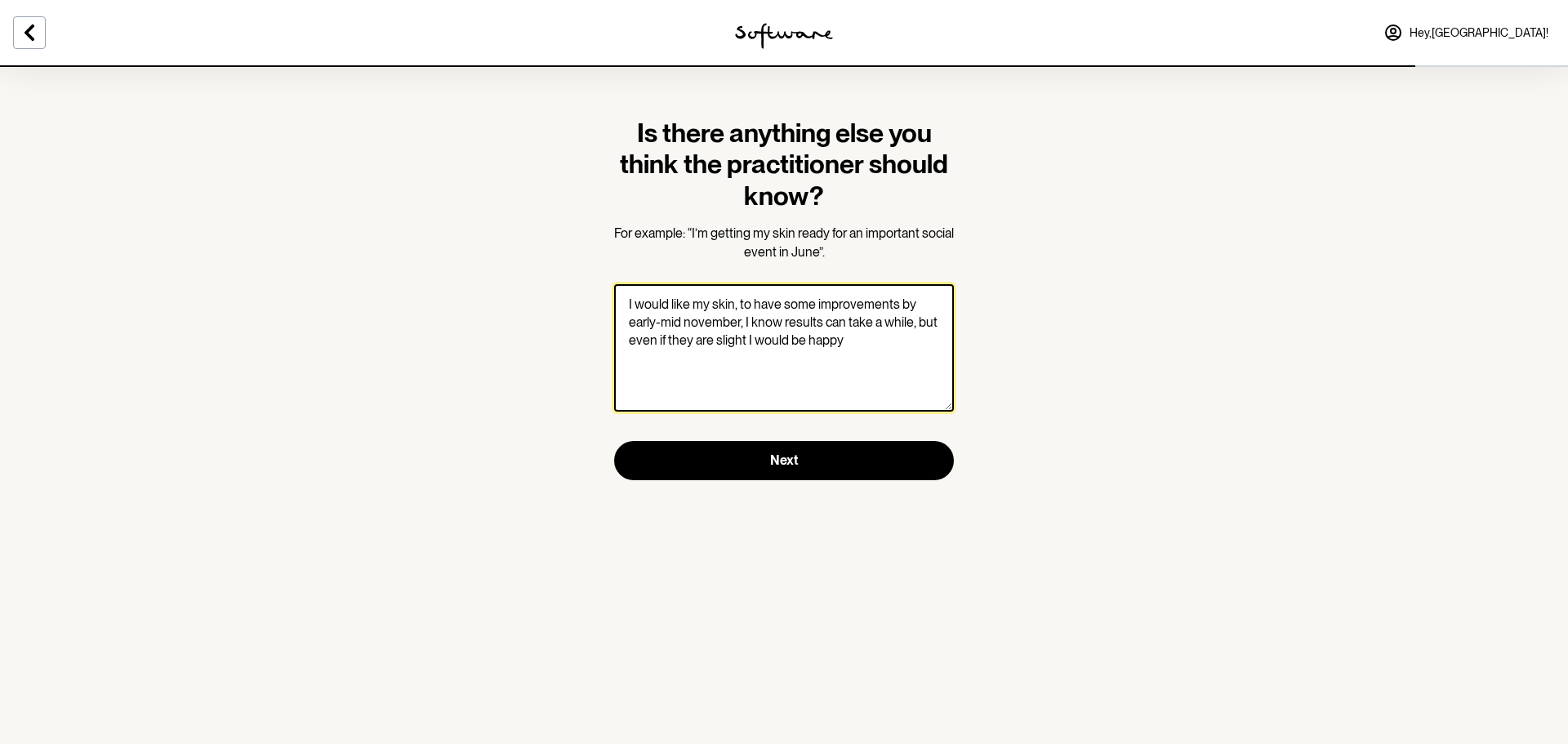
click at [717, 328] on textarea "I would like my skin, to have some improvements by early-mid november, I know r…" at bounding box center [784, 348] width 340 height 128
click at [844, 334] on textarea "I would like my skin, to have some improvements by early-mid November, I know r…" at bounding box center [784, 348] width 340 height 128
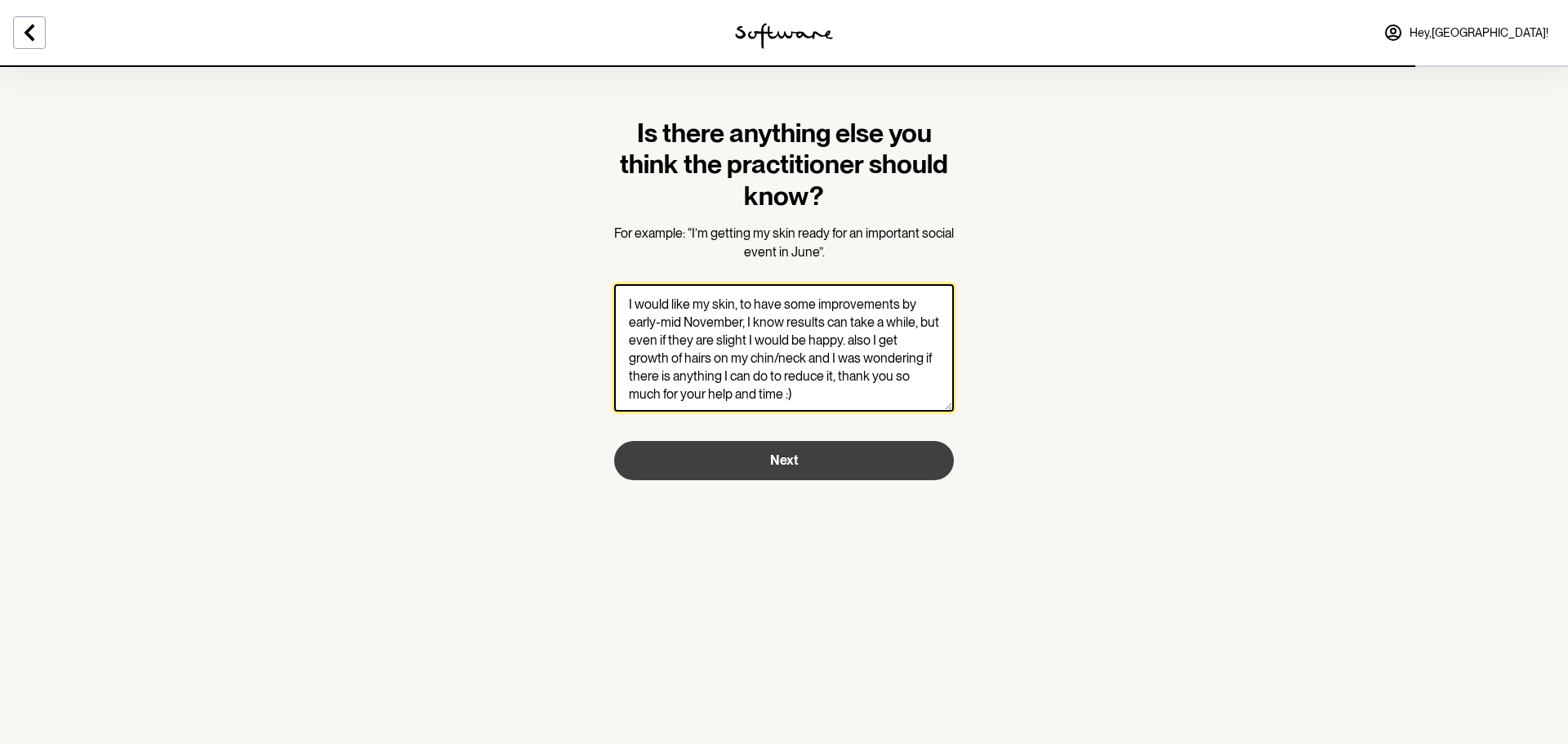
type textarea "I would like my skin, to have some improvements by early-mid November, I know r…"
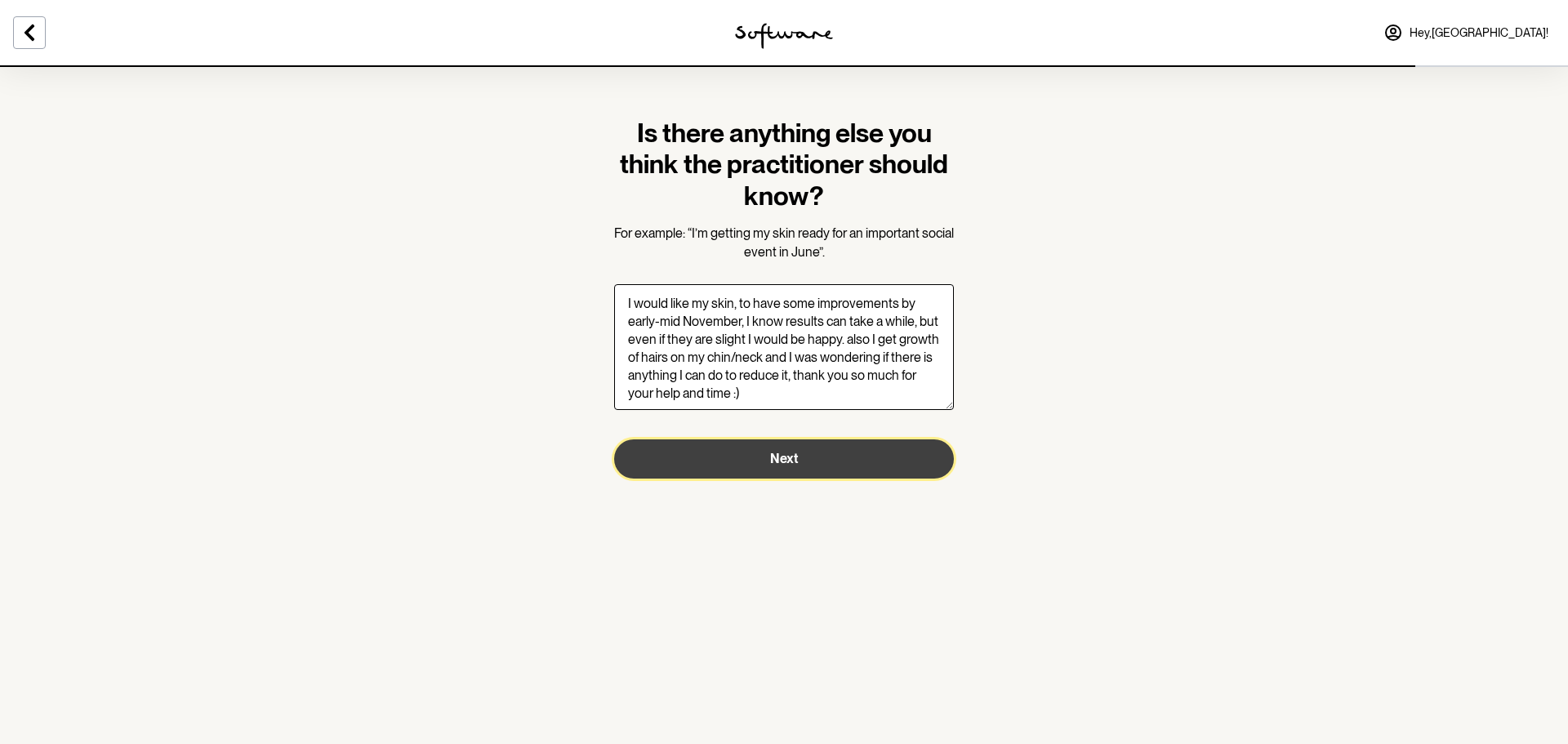
click at [871, 472] on button "Next" at bounding box center [784, 459] width 340 height 39
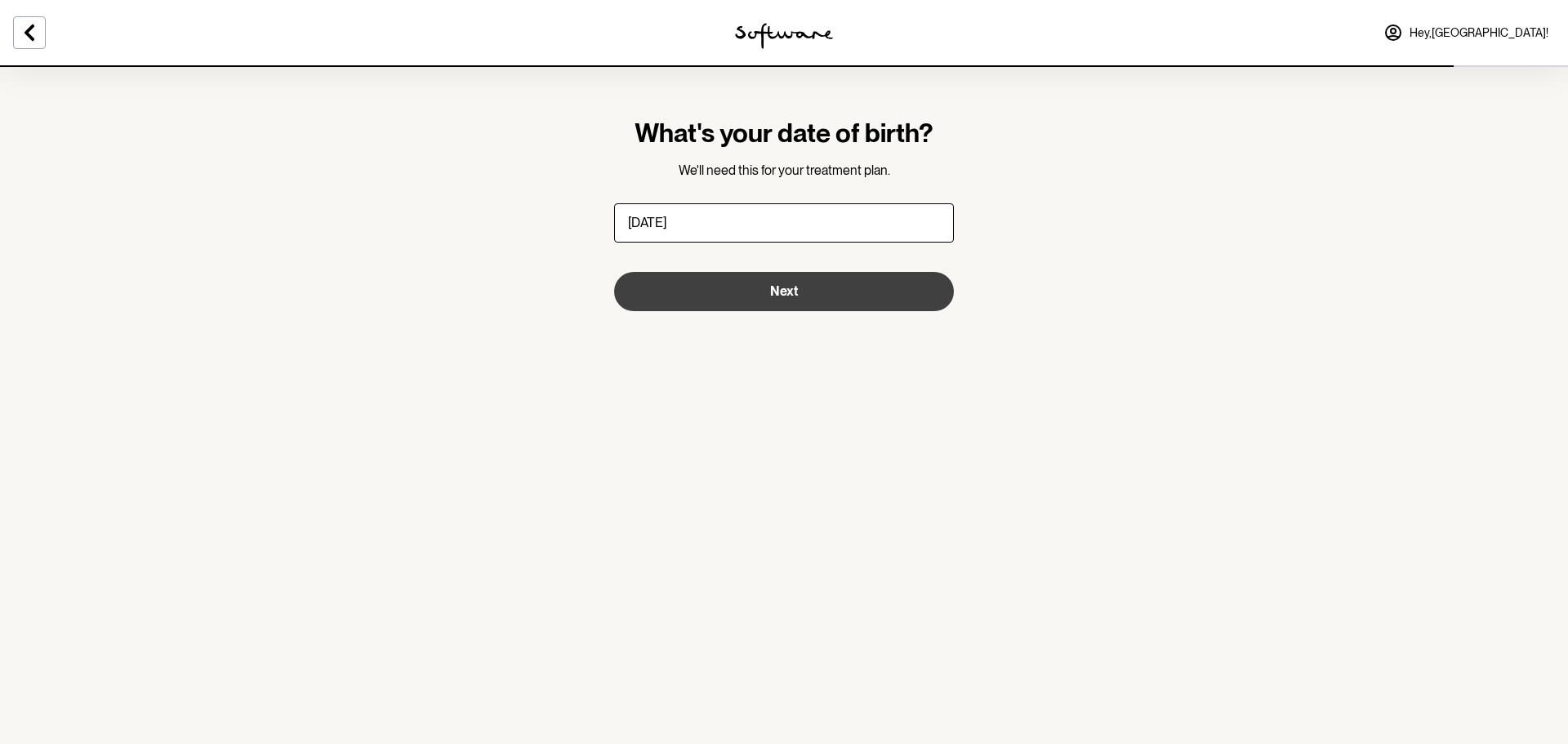
type input "[DATE]"
click at [727, 291] on button "Next" at bounding box center [784, 291] width 340 height 39
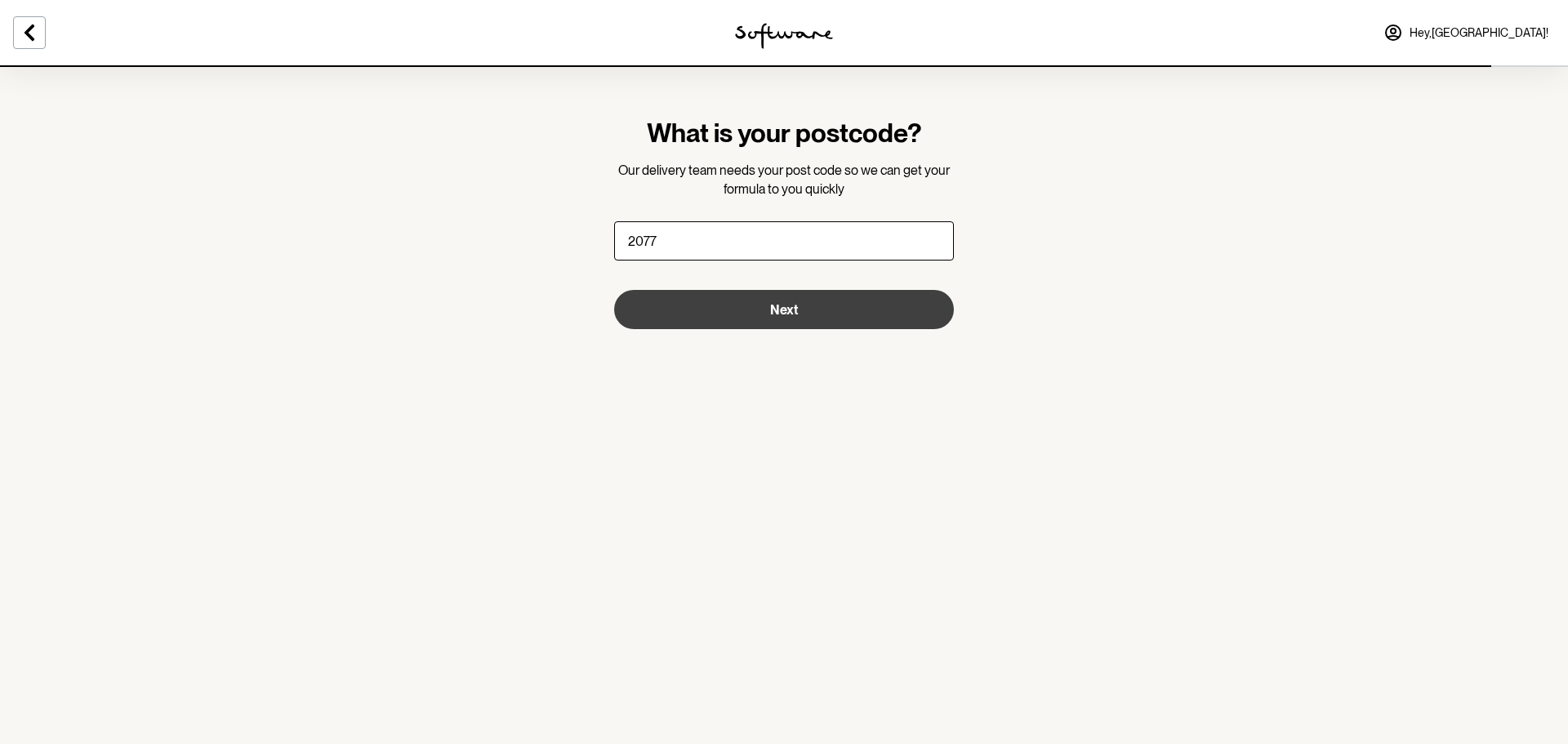
type input "2077"
click at [794, 304] on span "Next" at bounding box center [784, 310] width 28 height 15
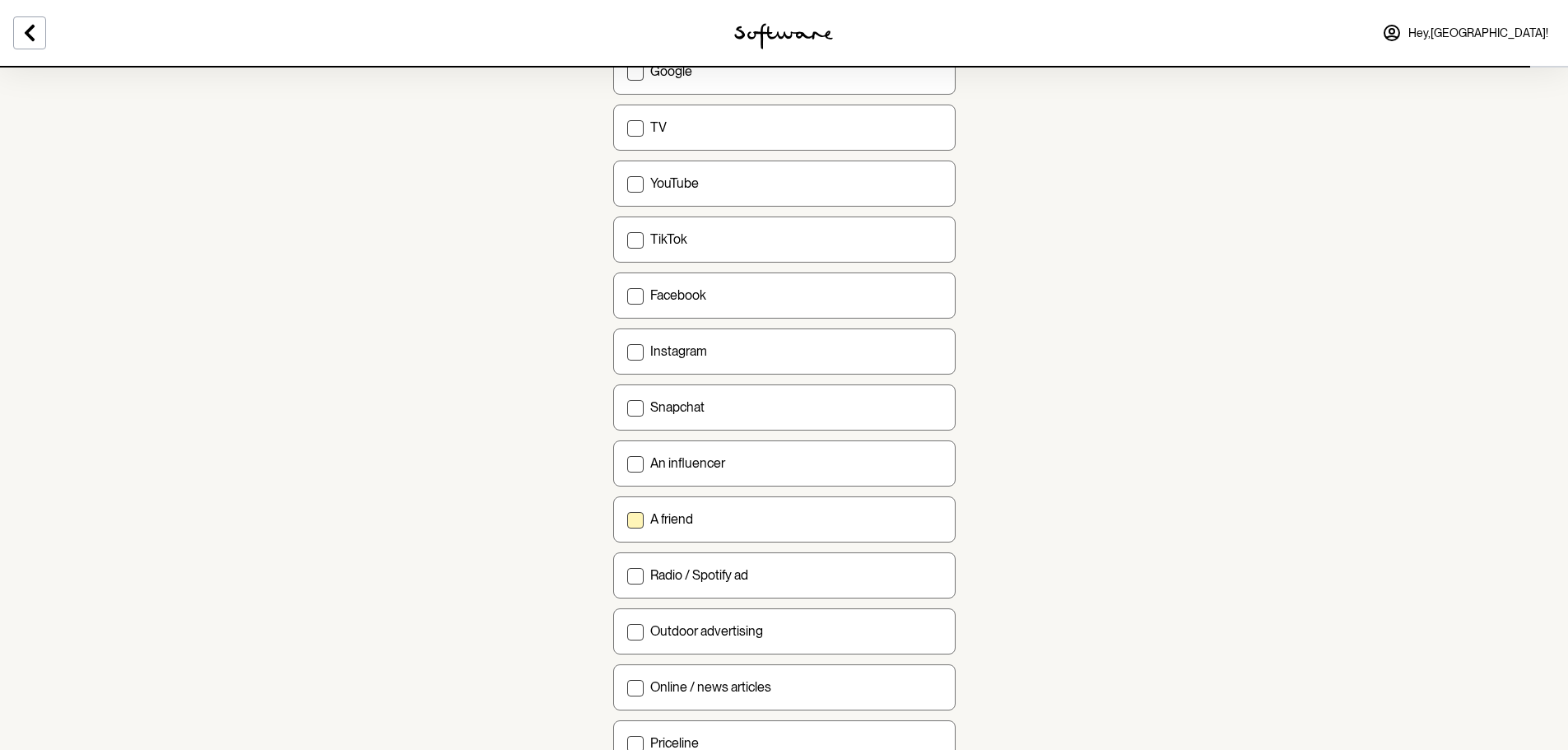
click at [712, 511] on div "A friend" at bounding box center [796, 519] width 291 height 15
click at [627, 519] on input "A friend" at bounding box center [626, 519] width 1 height 1
checkbox input "true"
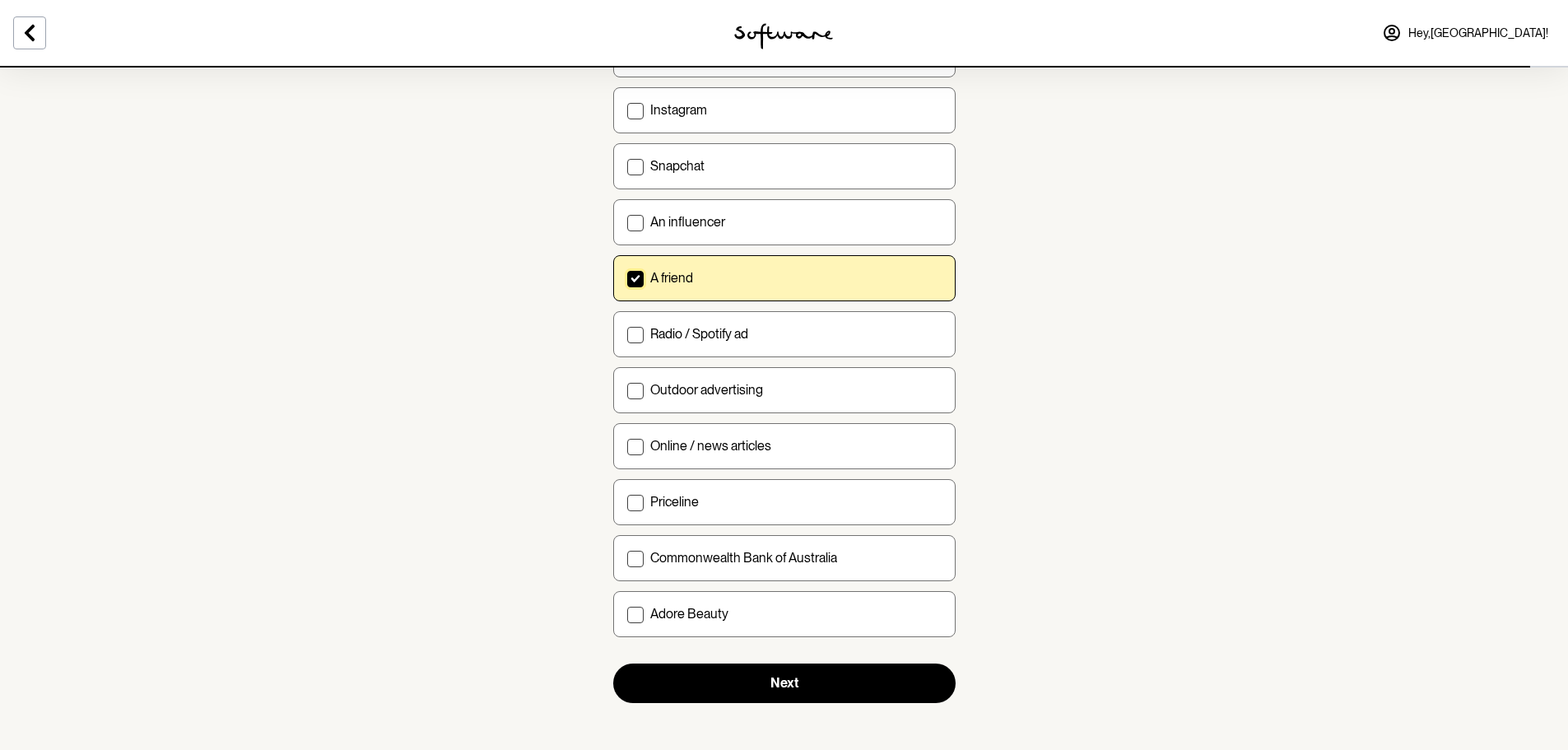
scroll to position [400, 0]
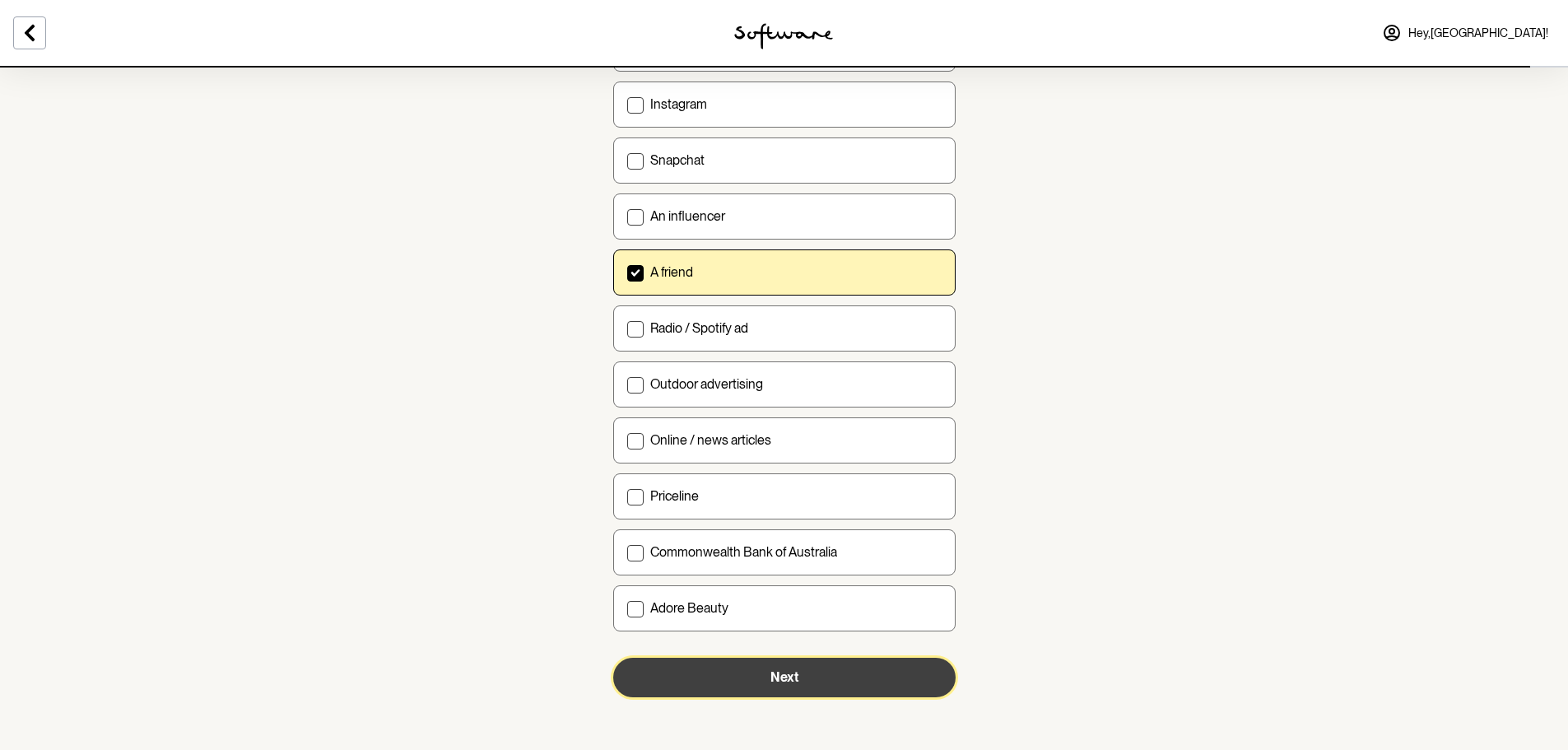
click at [890, 690] on button "Next" at bounding box center [785, 676] width 343 height 40
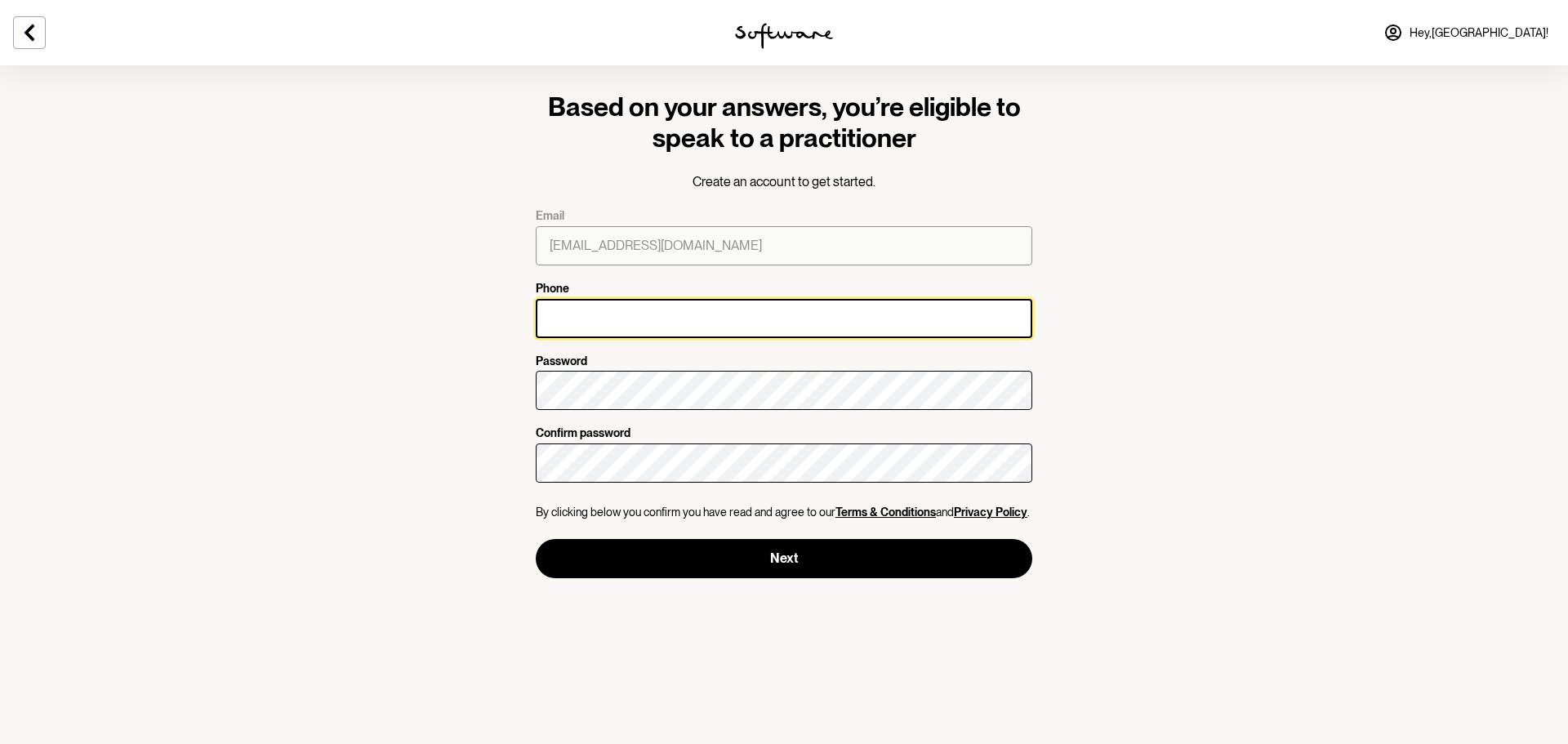
click at [659, 328] on input "Phone" at bounding box center [784, 318] width 496 height 39
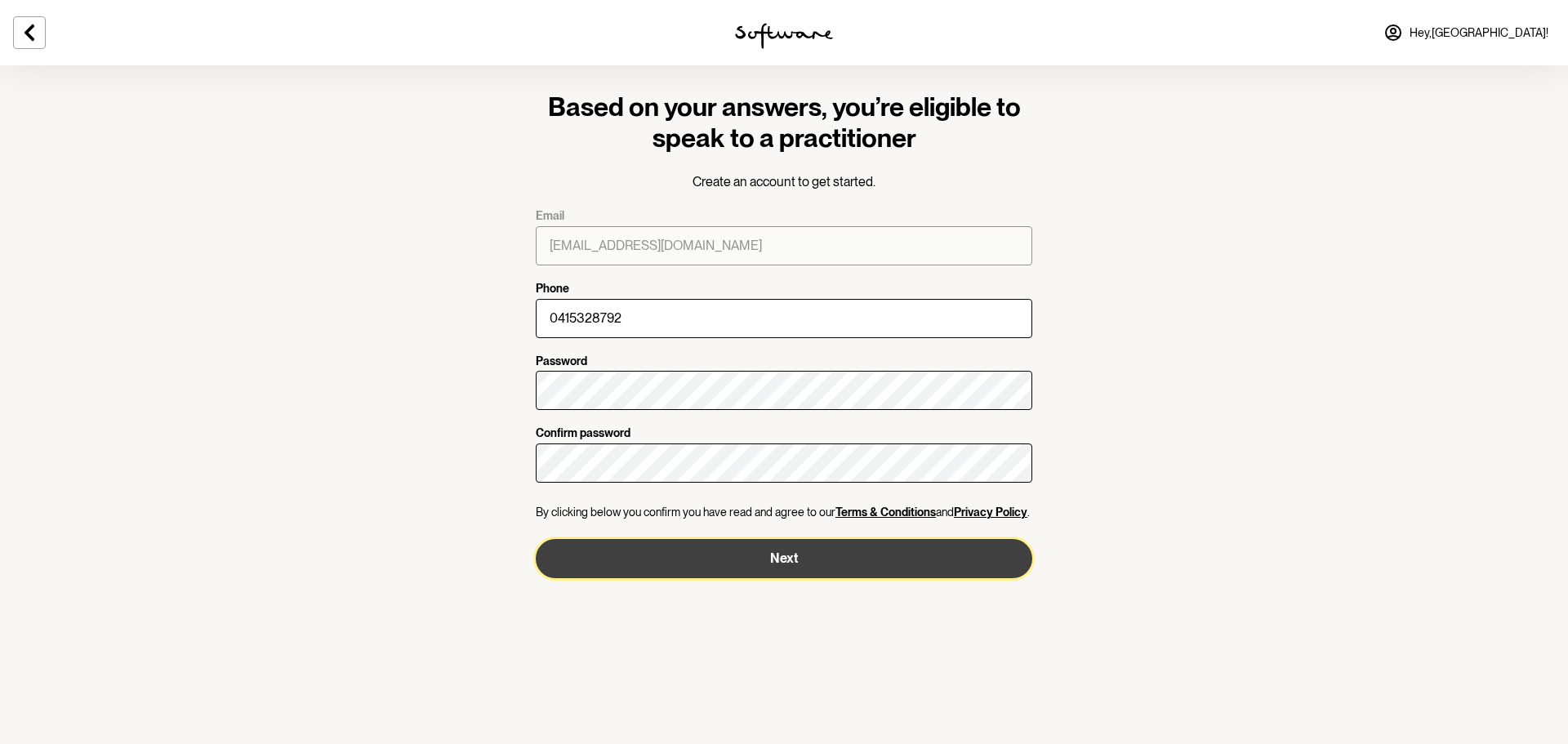
click at [914, 560] on button "Next" at bounding box center [784, 558] width 496 height 39
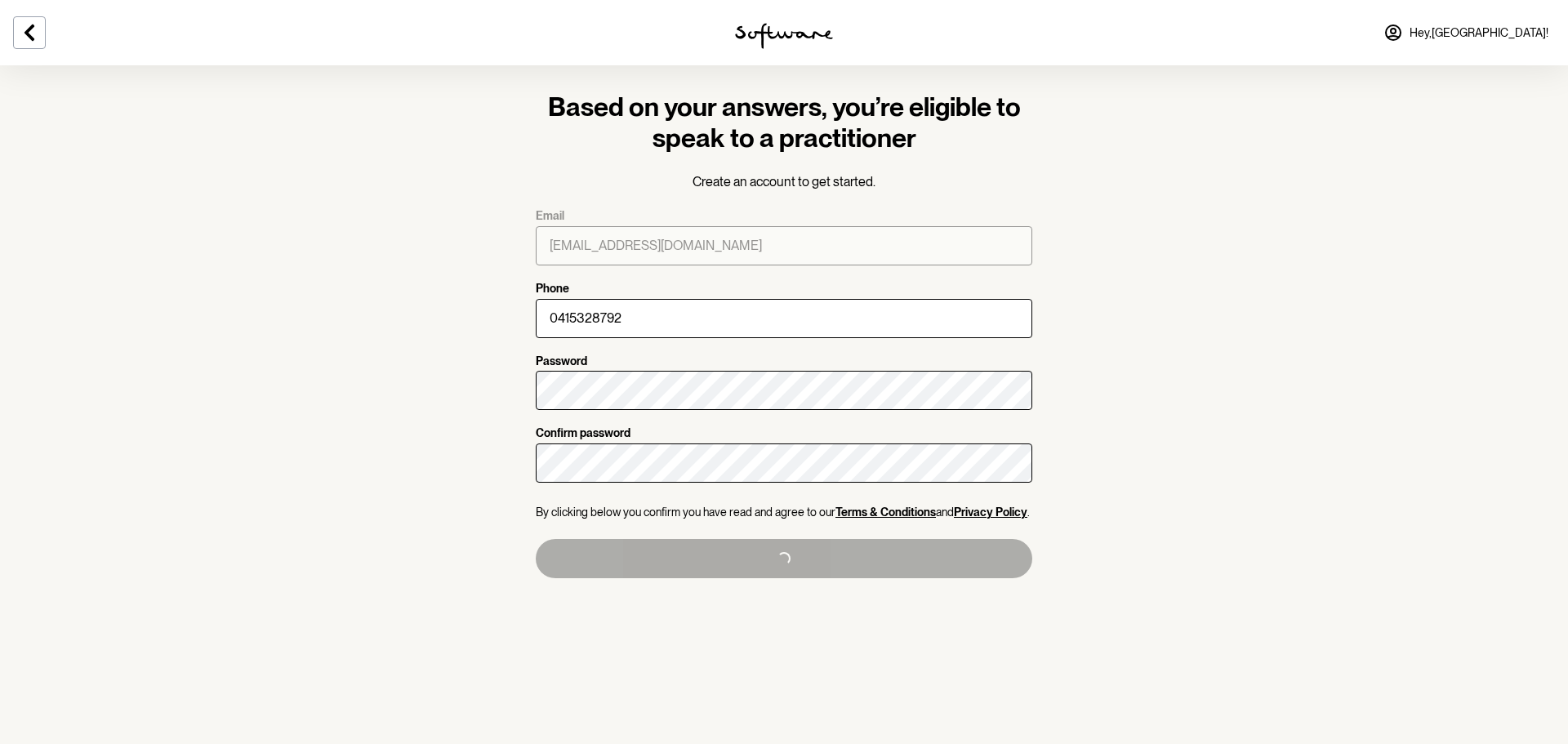
type input "[PHONE_NUMBER]"
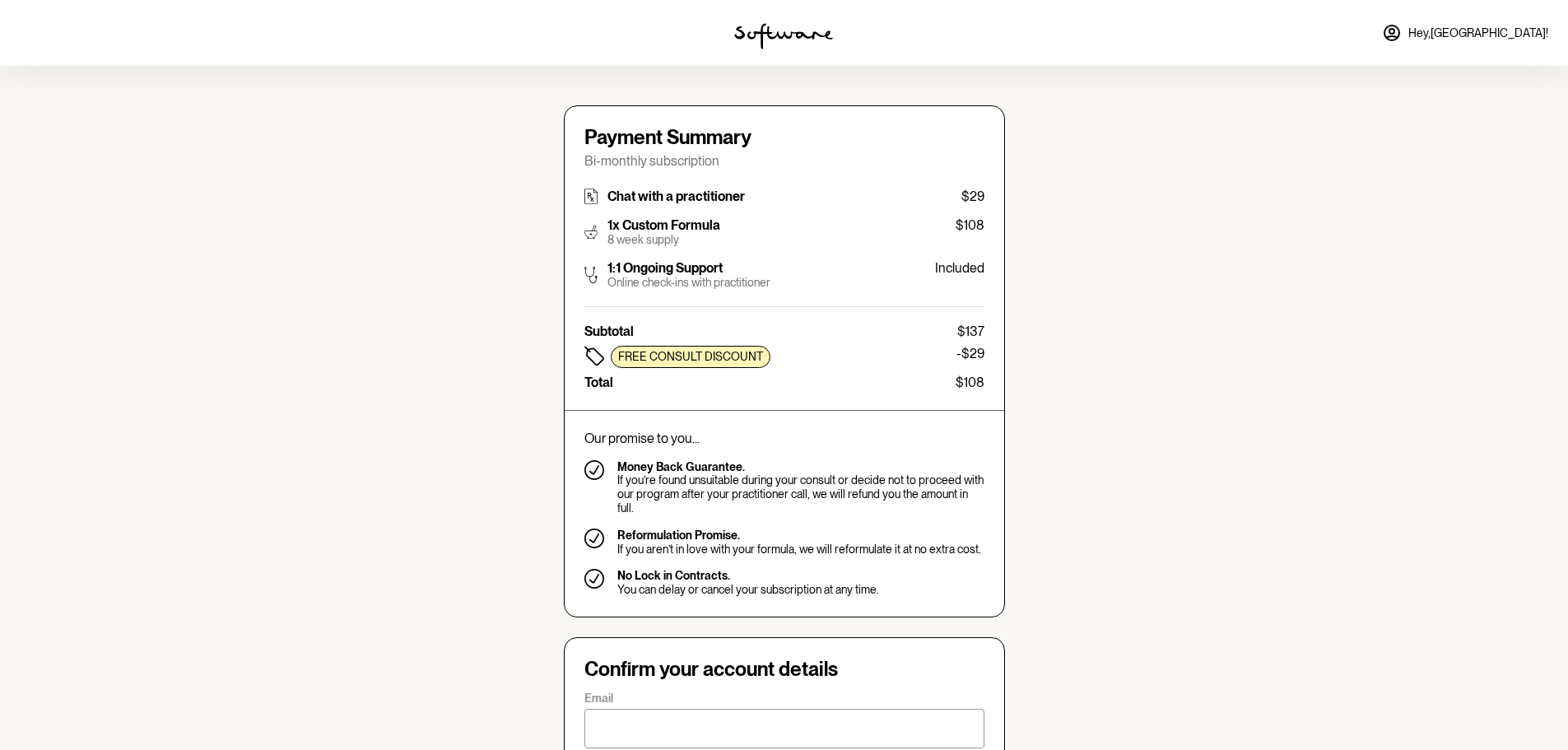
type input "[EMAIL_ADDRESS][DOMAIN_NAME]"
type input "[PHONE_NUMBER]"
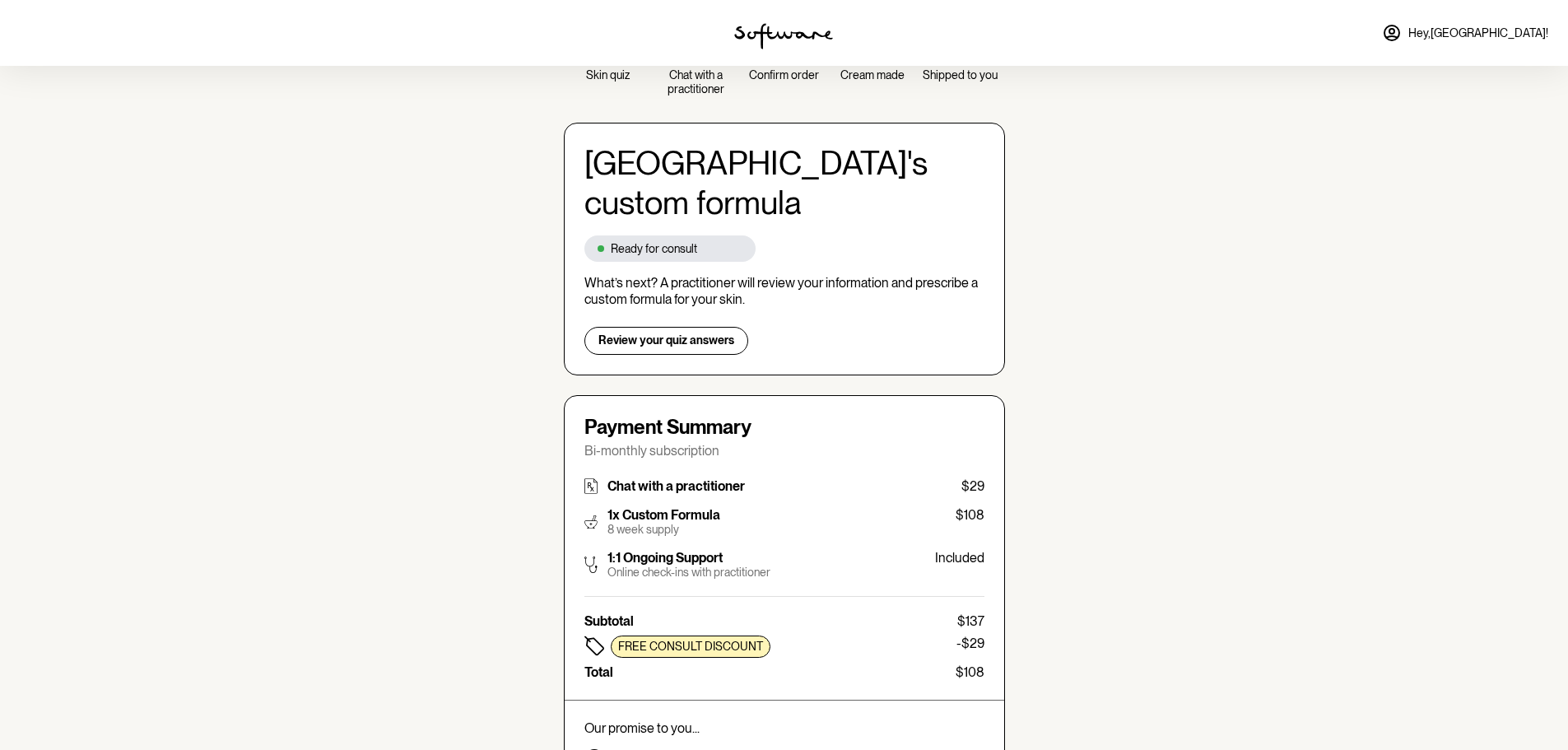
scroll to position [329, 0]
